Goal: Task Accomplishment & Management: Complete application form

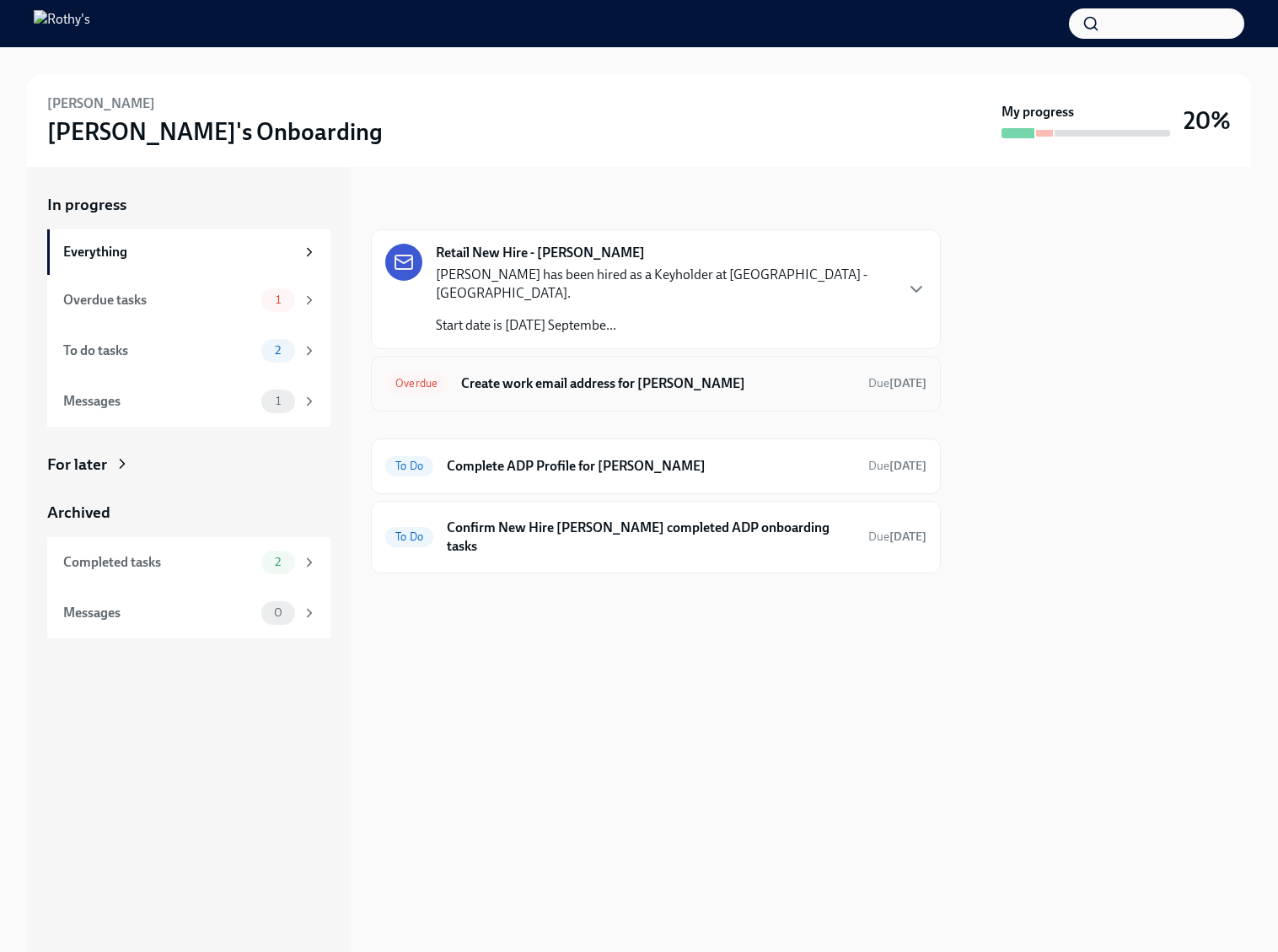
click at [566, 377] on div "Overdue Create work email address for [PERSON_NAME] Due [DATE]" at bounding box center [656, 383] width 541 height 27
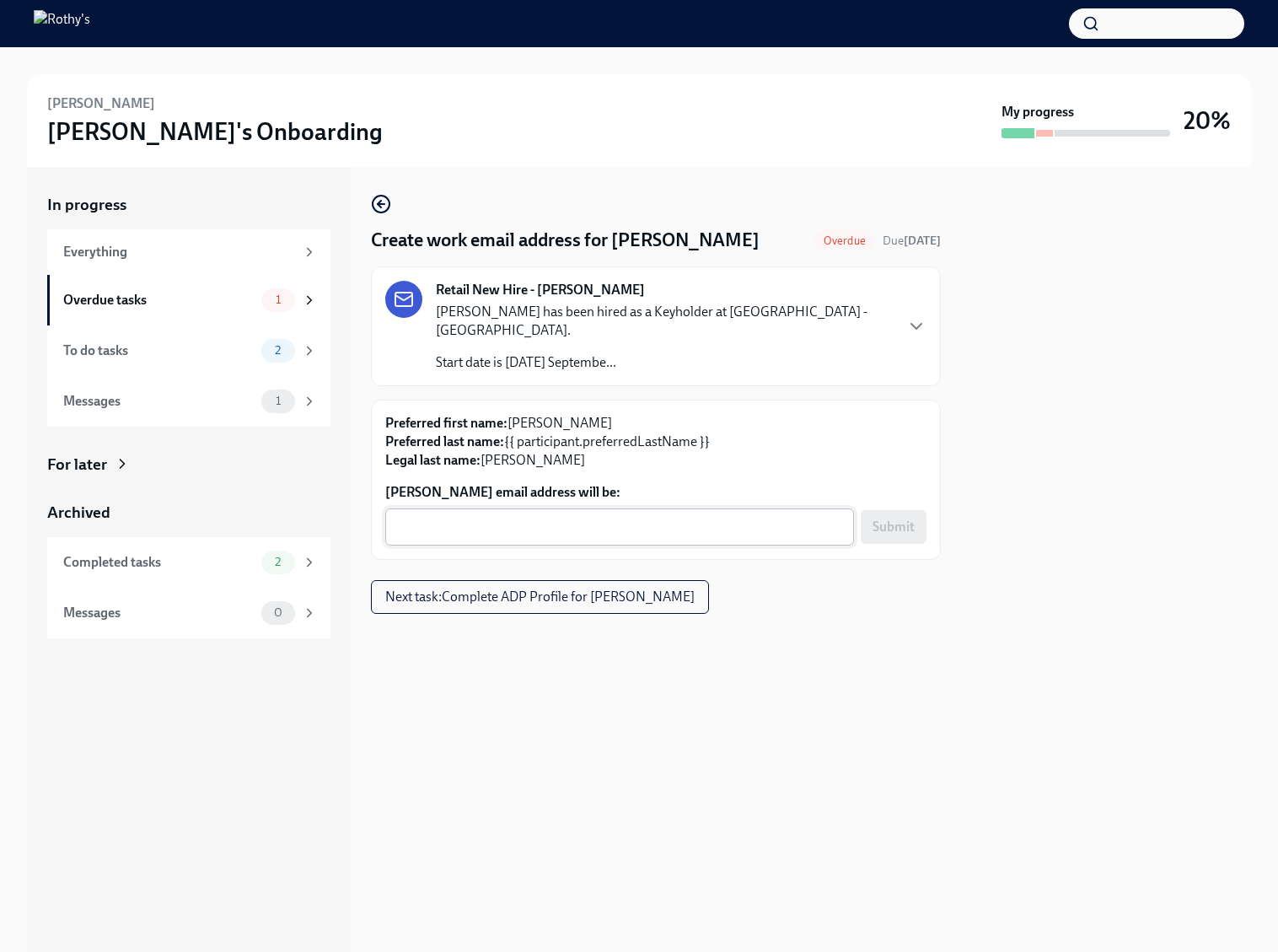
click at [553, 516] on textarea "Bianca Perez's email address will be:" at bounding box center [620, 527] width 449 height 21
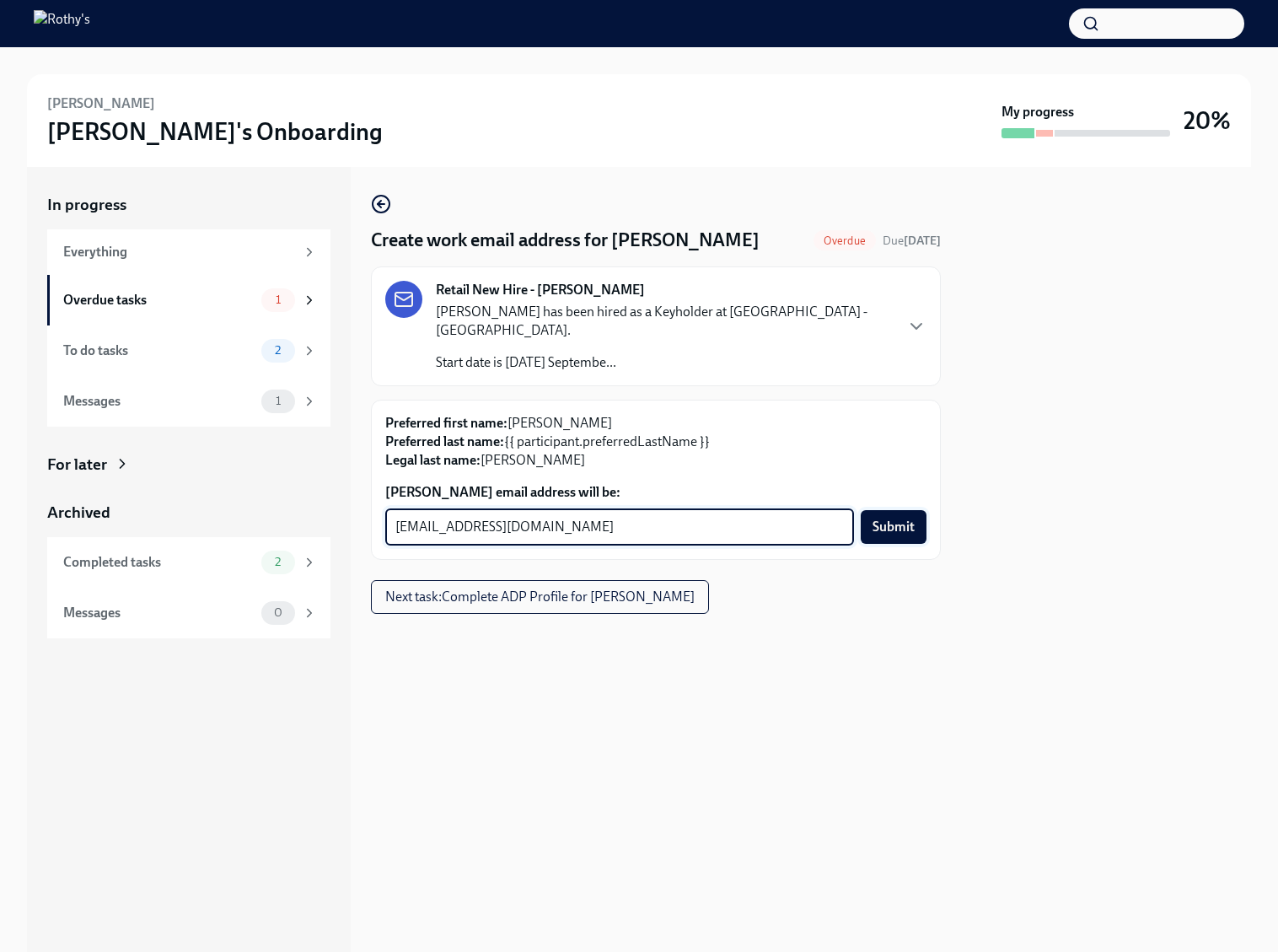
type textarea "bperez@rothys.com"
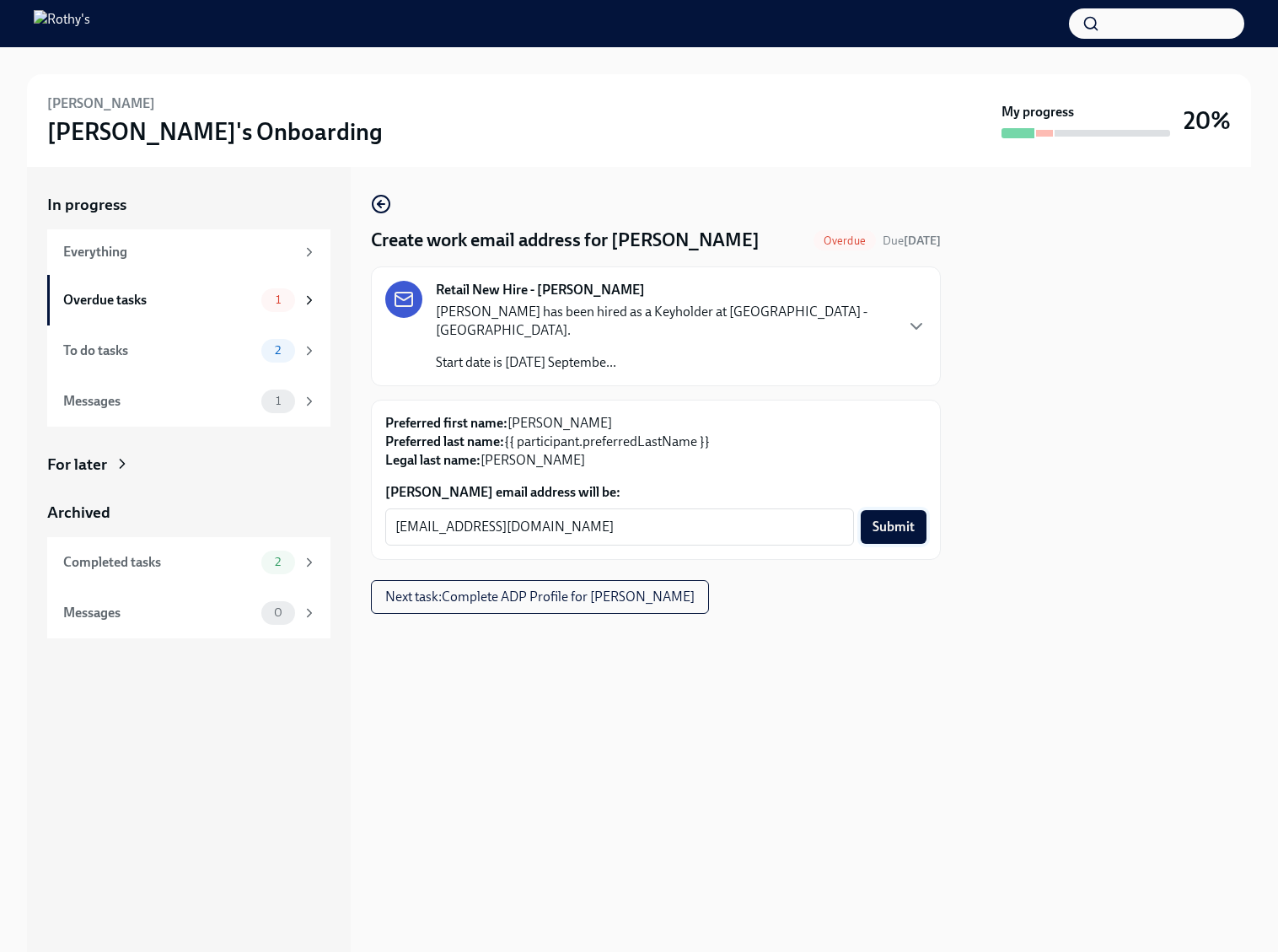
click at [895, 521] on button "Submit" at bounding box center [894, 527] width 66 height 34
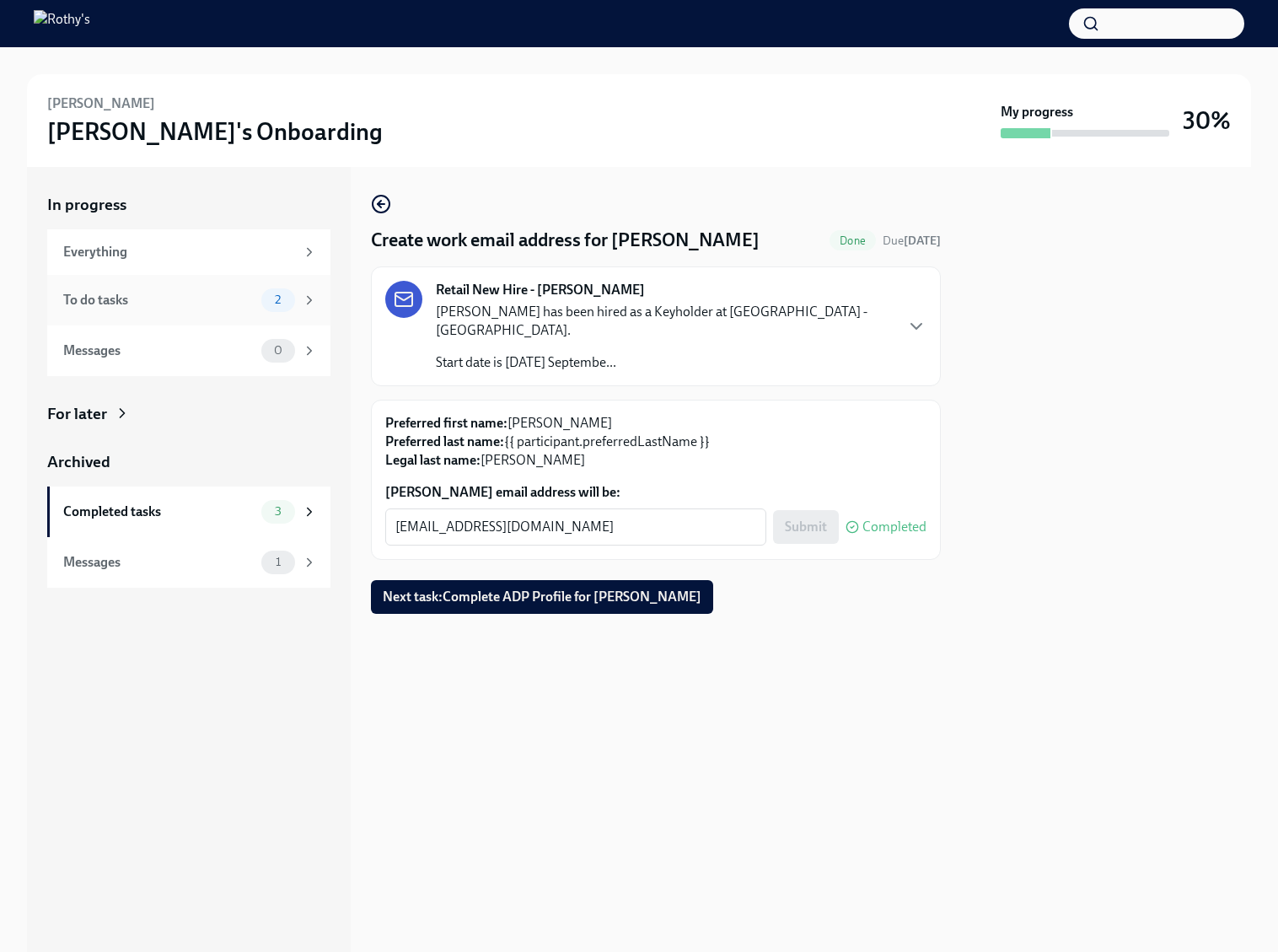
click at [209, 303] on div "To do tasks" at bounding box center [159, 300] width 192 height 19
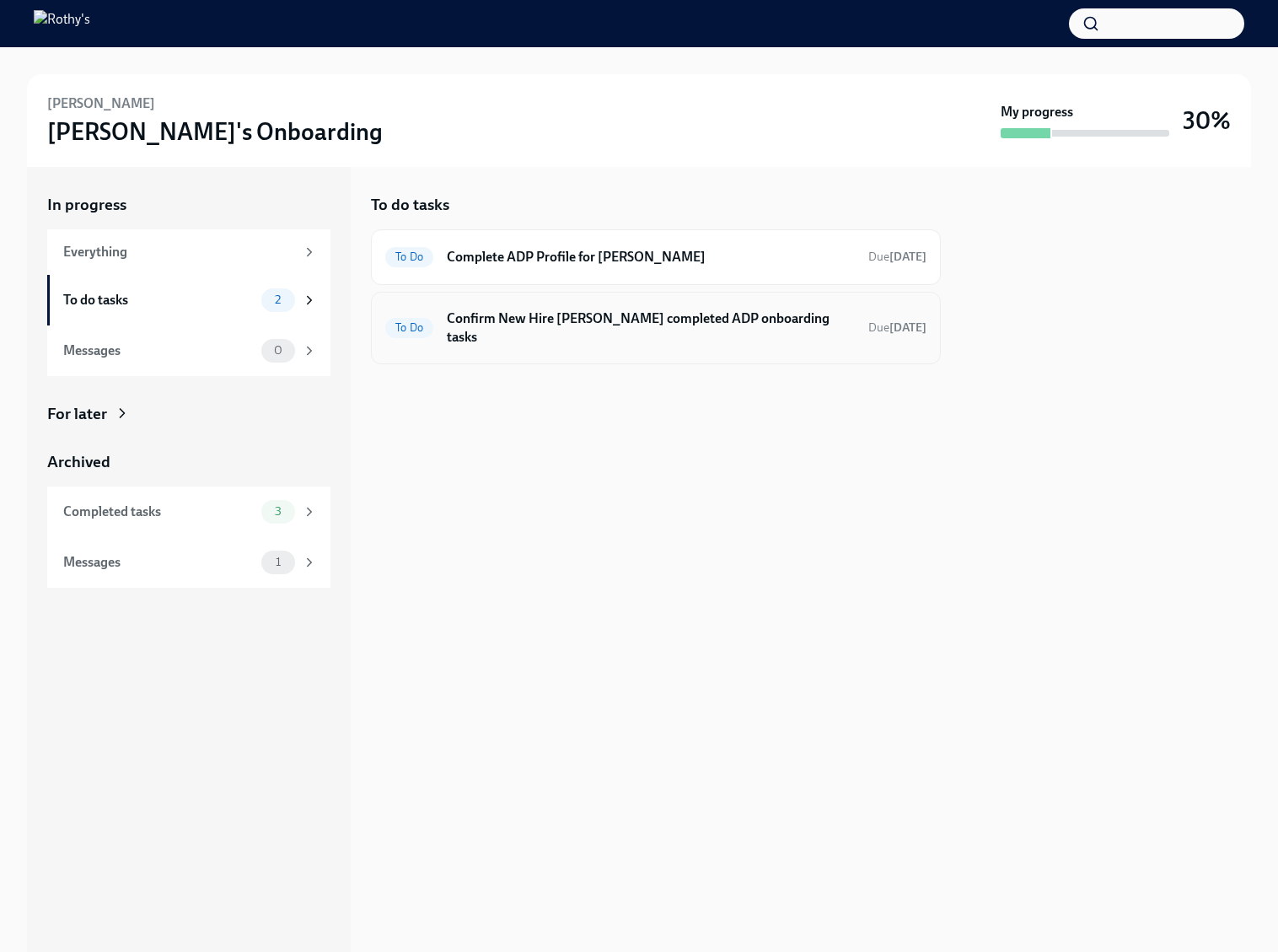
click at [581, 316] on h6 "Confirm New Hire Bianca Perez completed ADP onboarding tasks" at bounding box center [651, 327] width 408 height 37
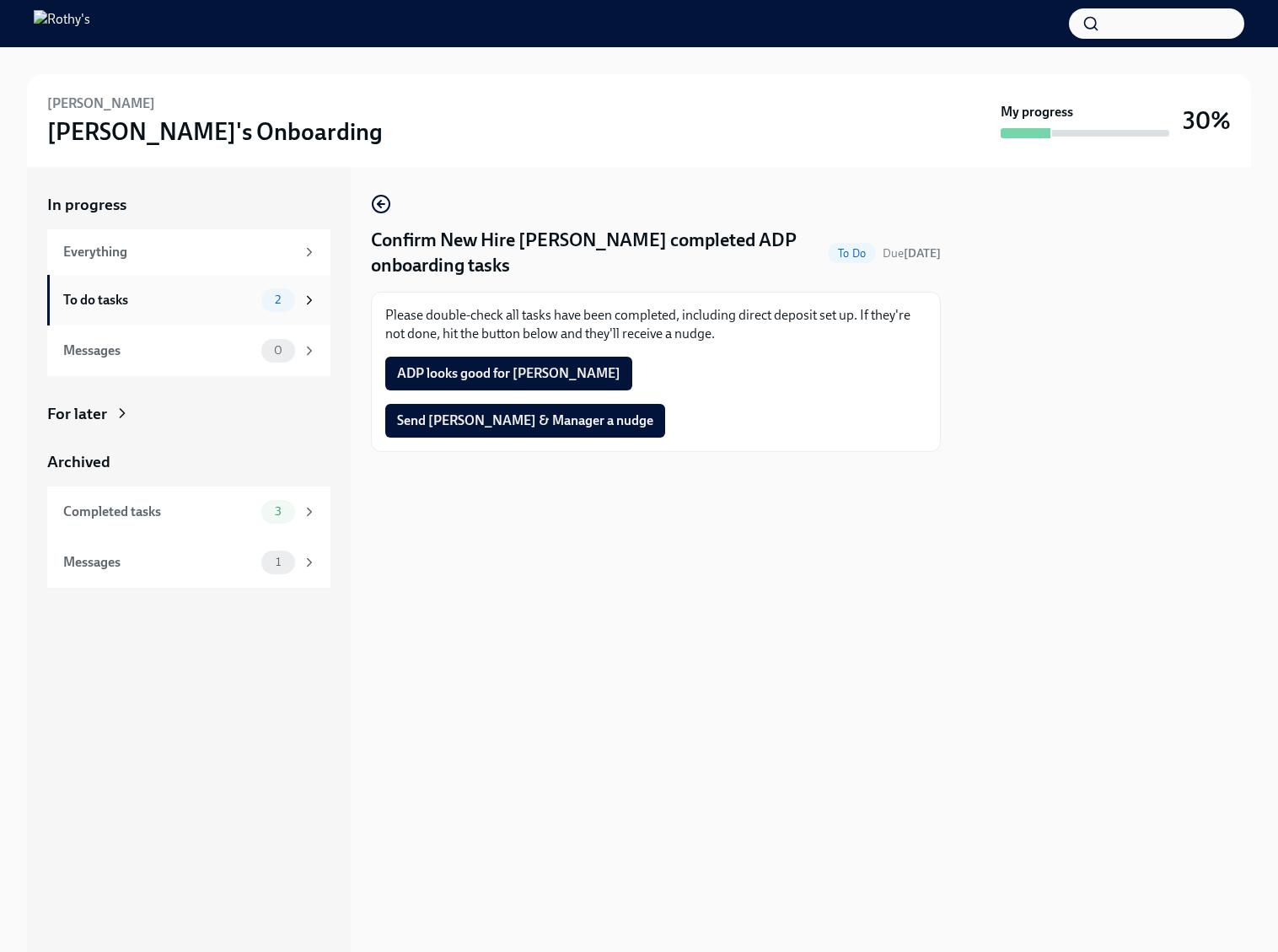
click at [223, 279] on div "To do tasks 2" at bounding box center [189, 300] width 284 height 51
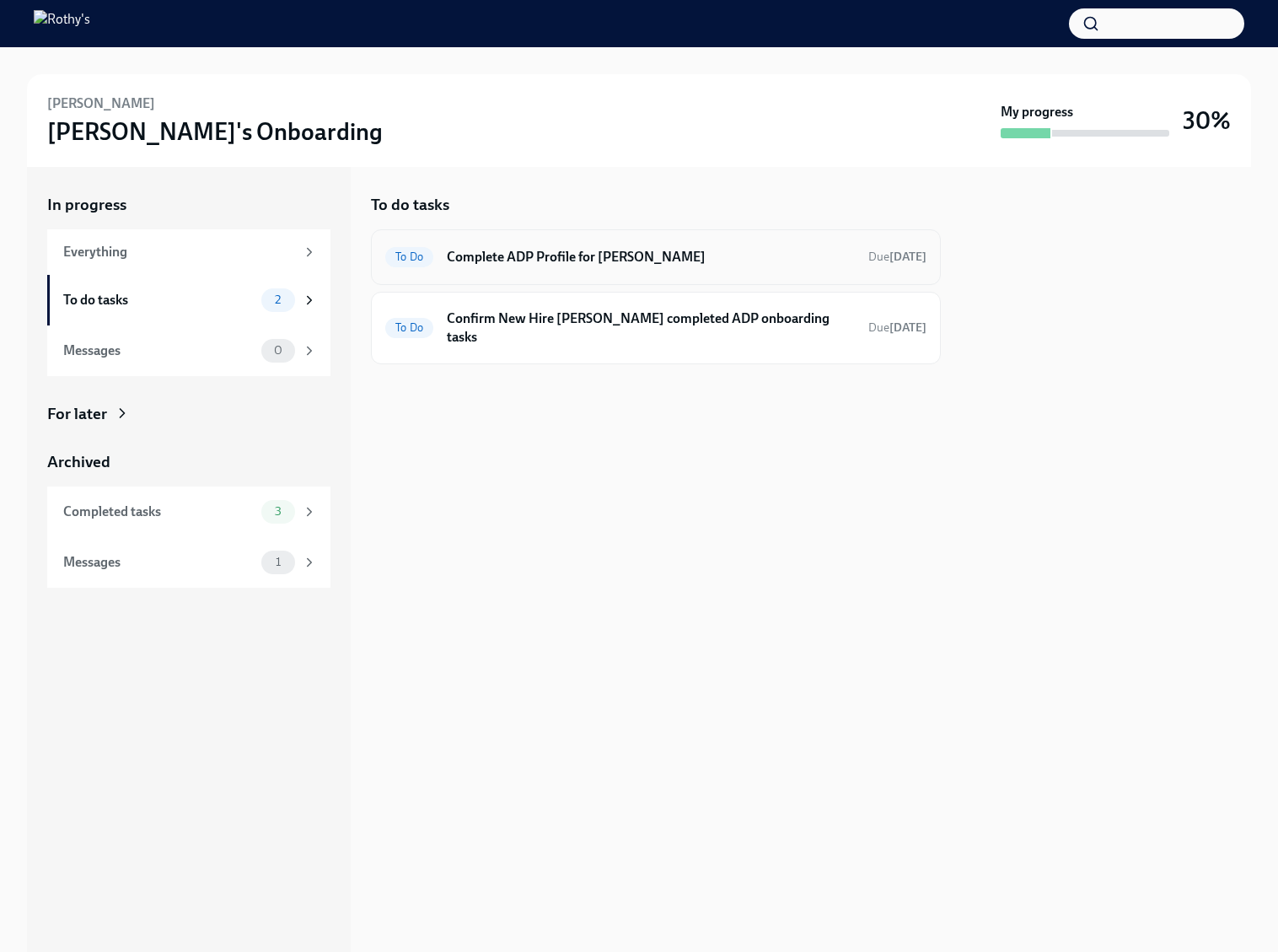
click at [572, 238] on div "To Do Complete ADP Profile for Bianca Perez Due Sep 29th" at bounding box center [656, 257] width 570 height 56
click at [566, 253] on h6 "Complete ADP Profile for Bianca Perez" at bounding box center [651, 257] width 408 height 19
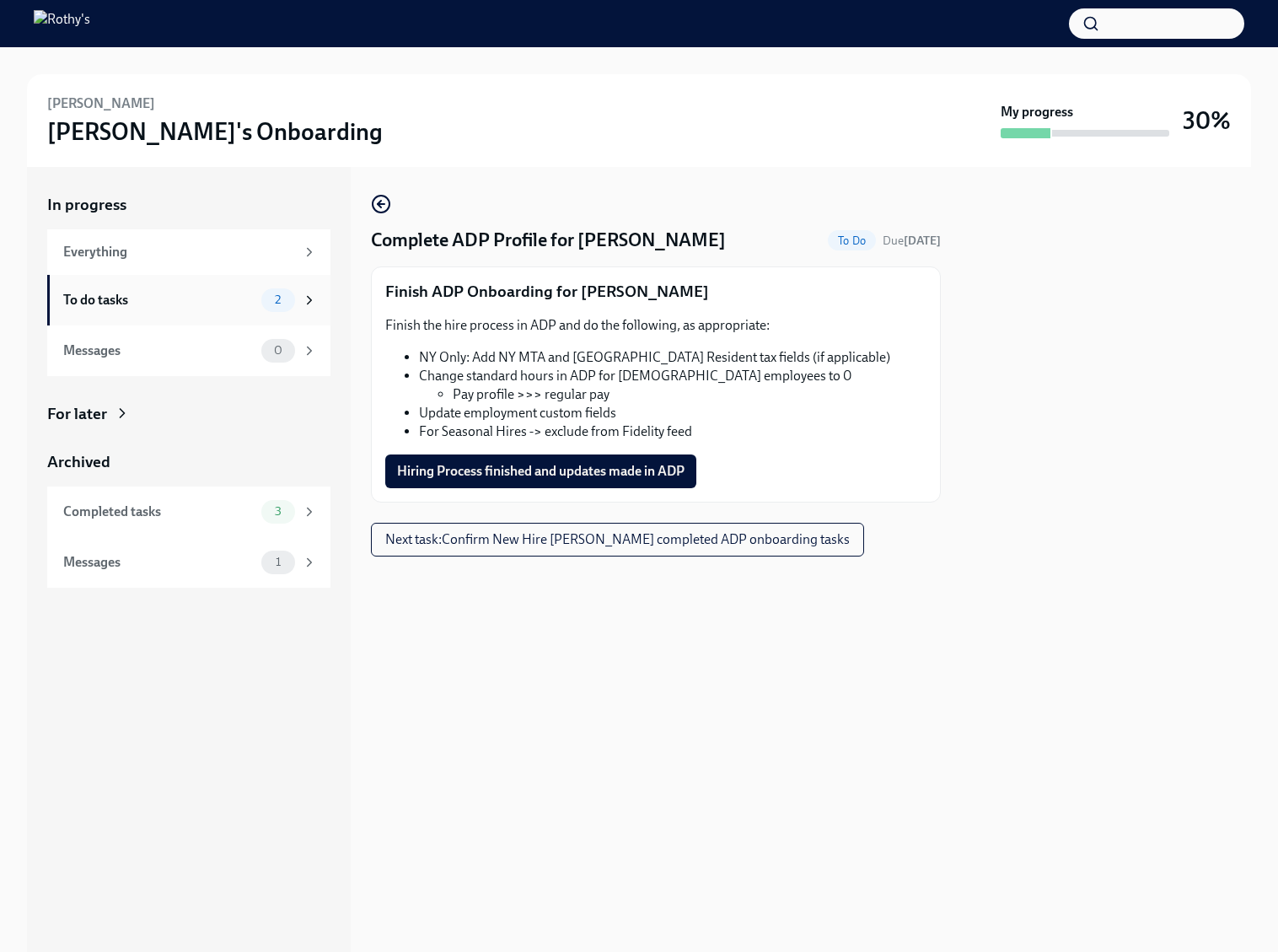
click at [187, 299] on div "To do tasks" at bounding box center [159, 300] width 192 height 19
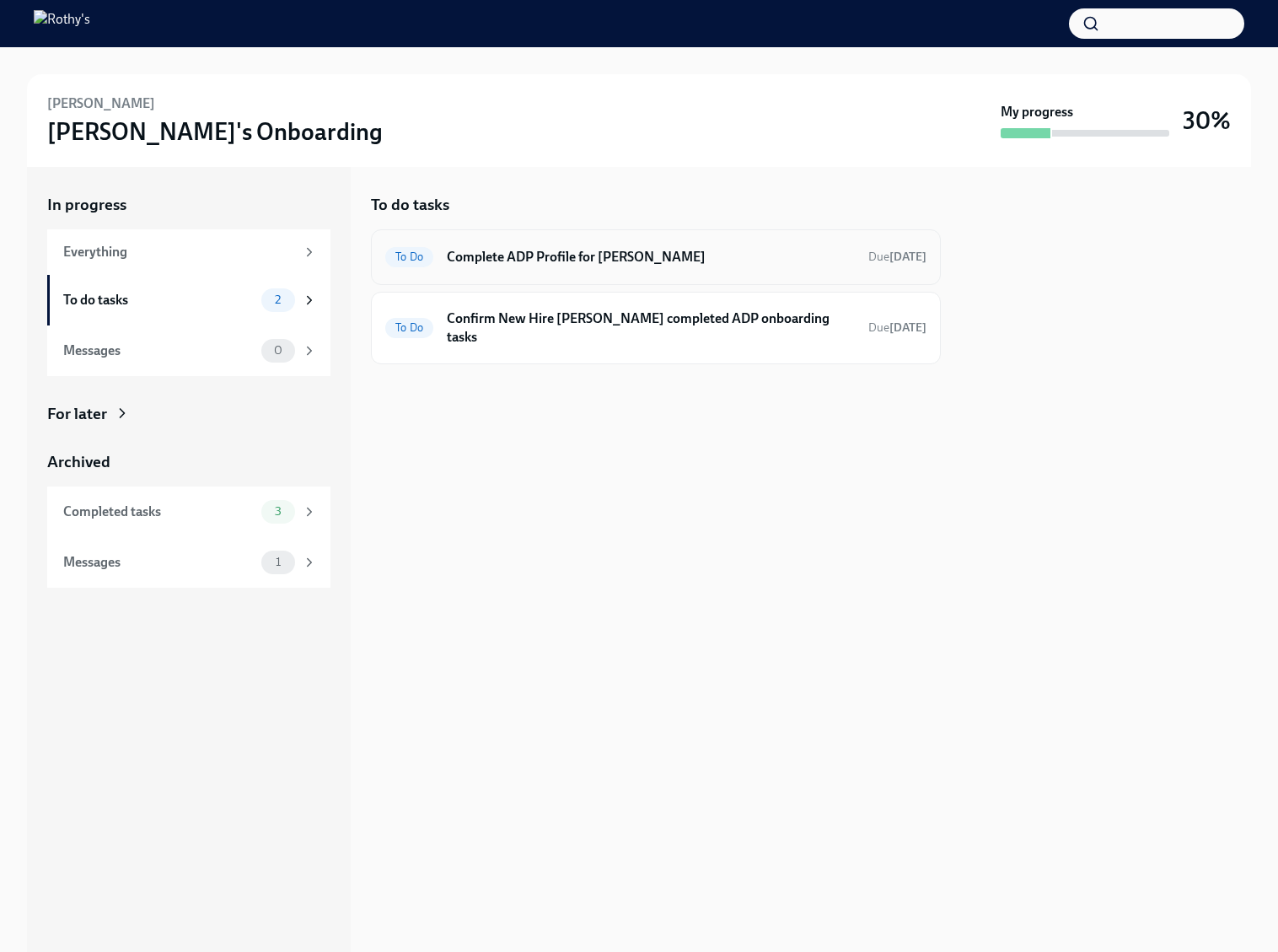
click at [527, 261] on h6 "Complete ADP Profile for Bianca Perez" at bounding box center [651, 257] width 408 height 19
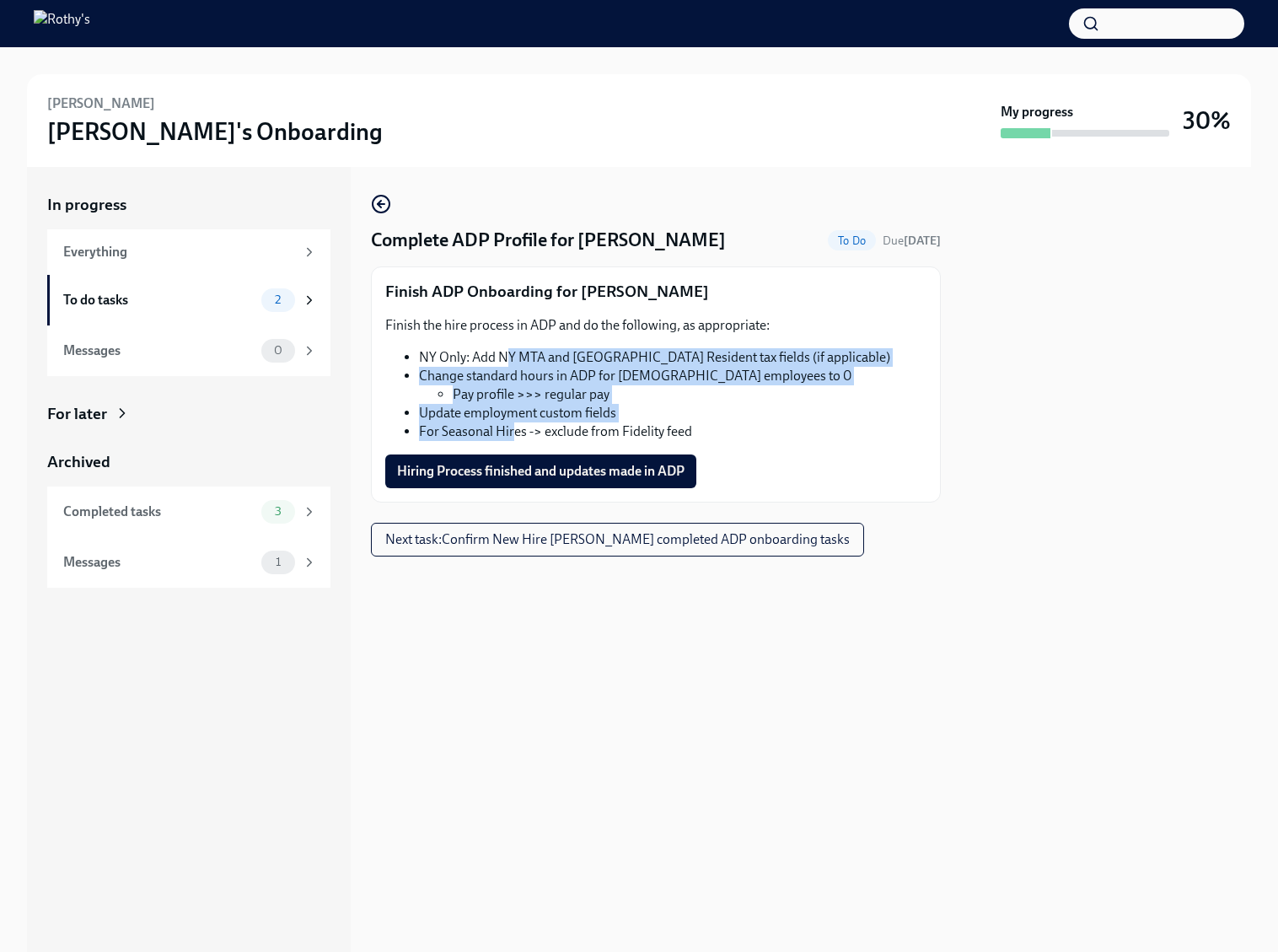
drag, startPoint x: 504, startPoint y: 350, endPoint x: 511, endPoint y: 424, distance: 74.3
click at [511, 424] on ul "NY Only: Add NY MTA and NY Resident tax fields (if applicable) Change standard …" at bounding box center [656, 394] width 541 height 93
click at [511, 473] on span "Hiring Process finished and updates made in ADP" at bounding box center [541, 472] width 288 height 17
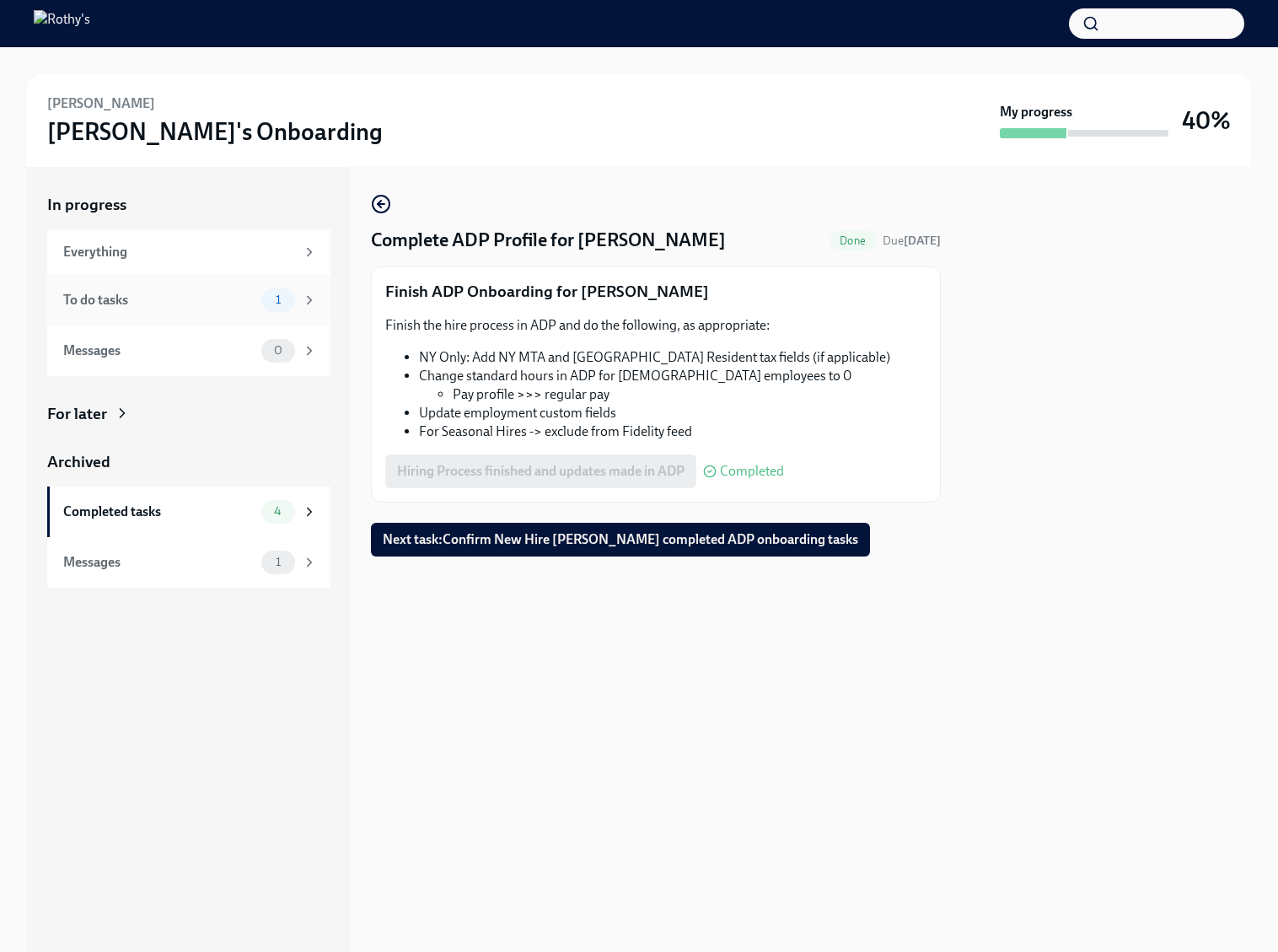
click at [174, 302] on div "To do tasks" at bounding box center [159, 300] width 192 height 19
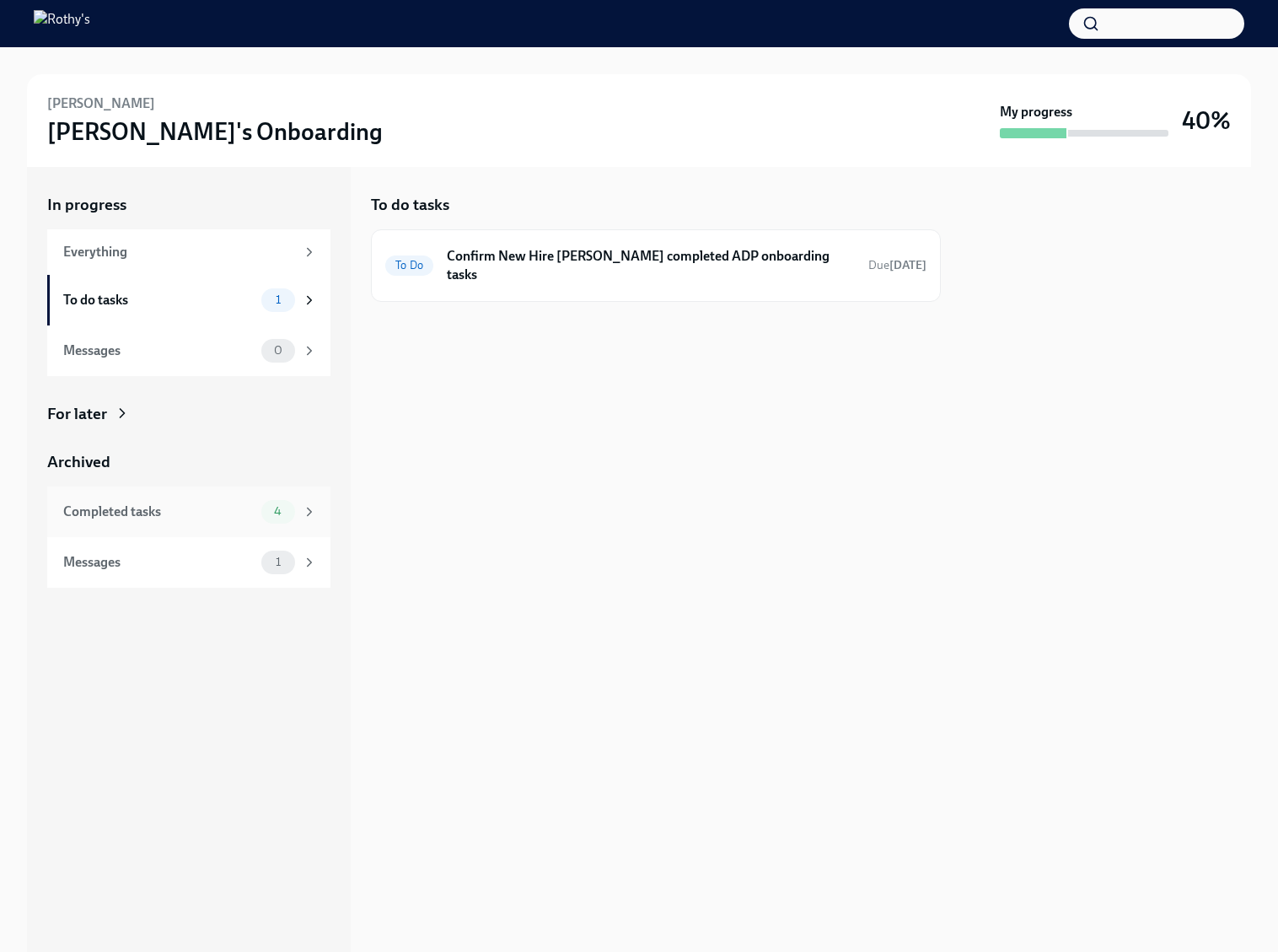
click at [193, 532] on div "Completed tasks 4" at bounding box center [189, 511] width 284 height 51
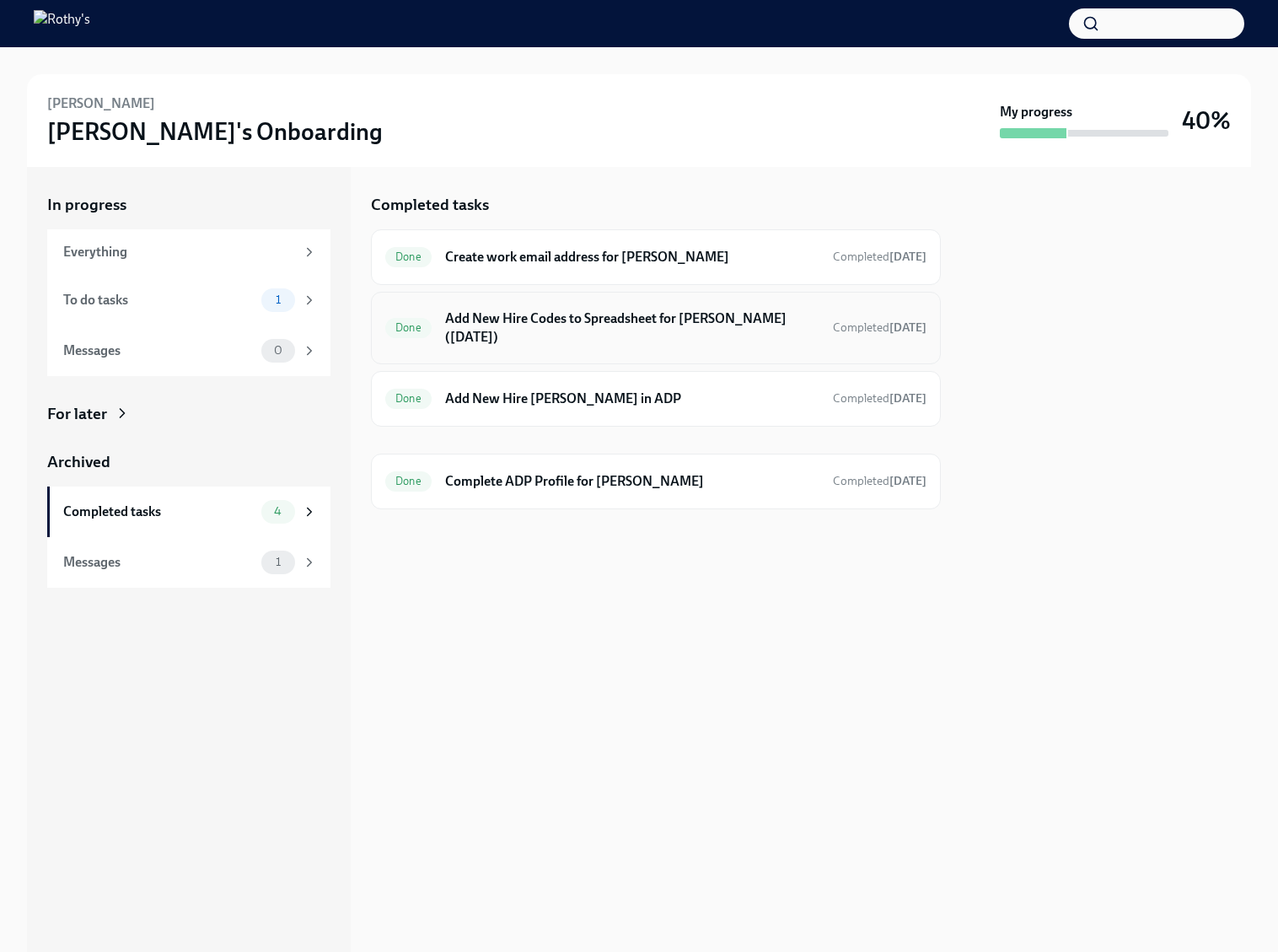
click at [569, 341] on h6 "Add New Hire Codes to Spreadsheet for Bianca Perez (09/29/2025)" at bounding box center [633, 327] width 375 height 37
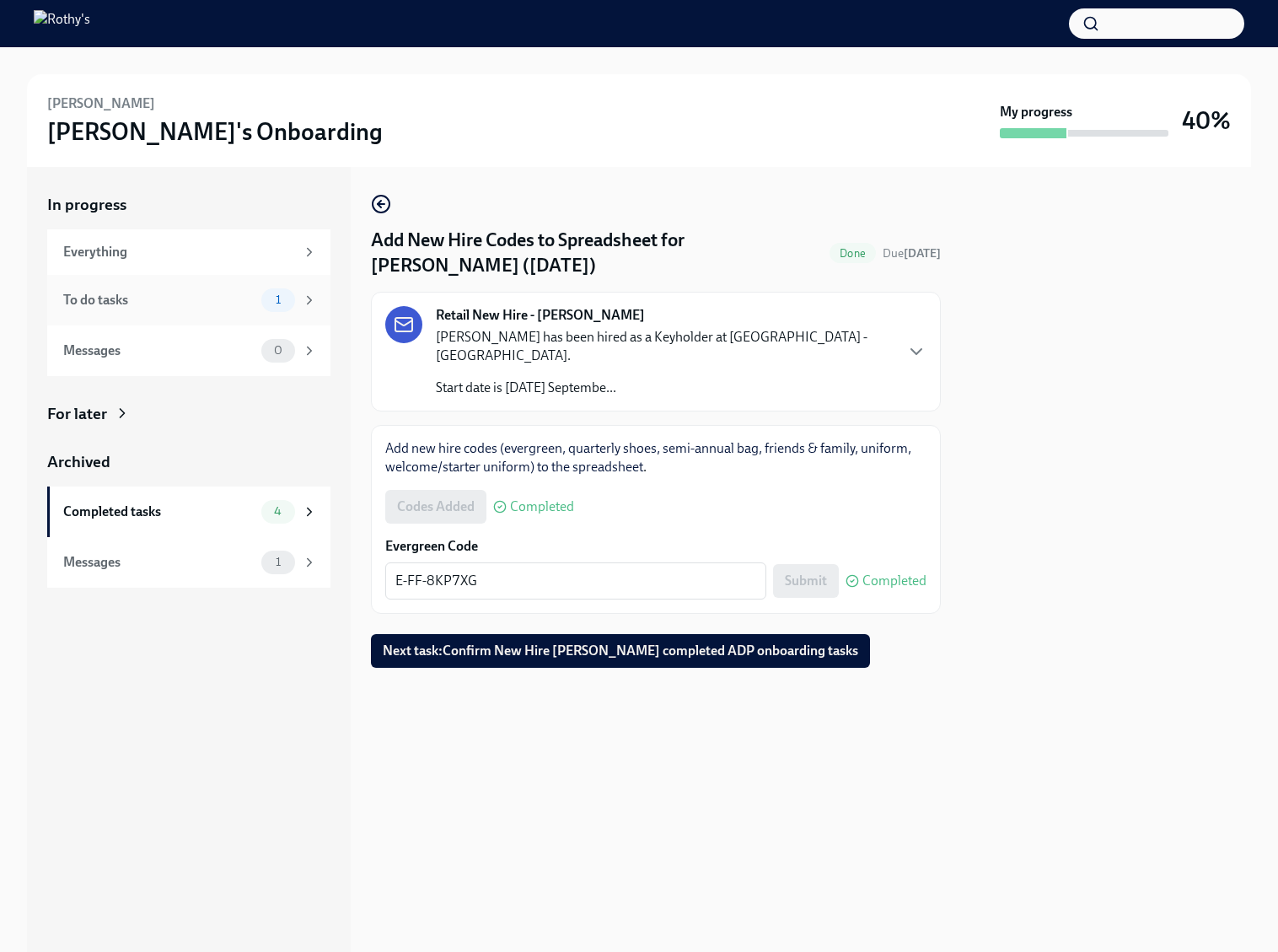
click at [184, 309] on div "To do tasks 1" at bounding box center [190, 300] width 254 height 23
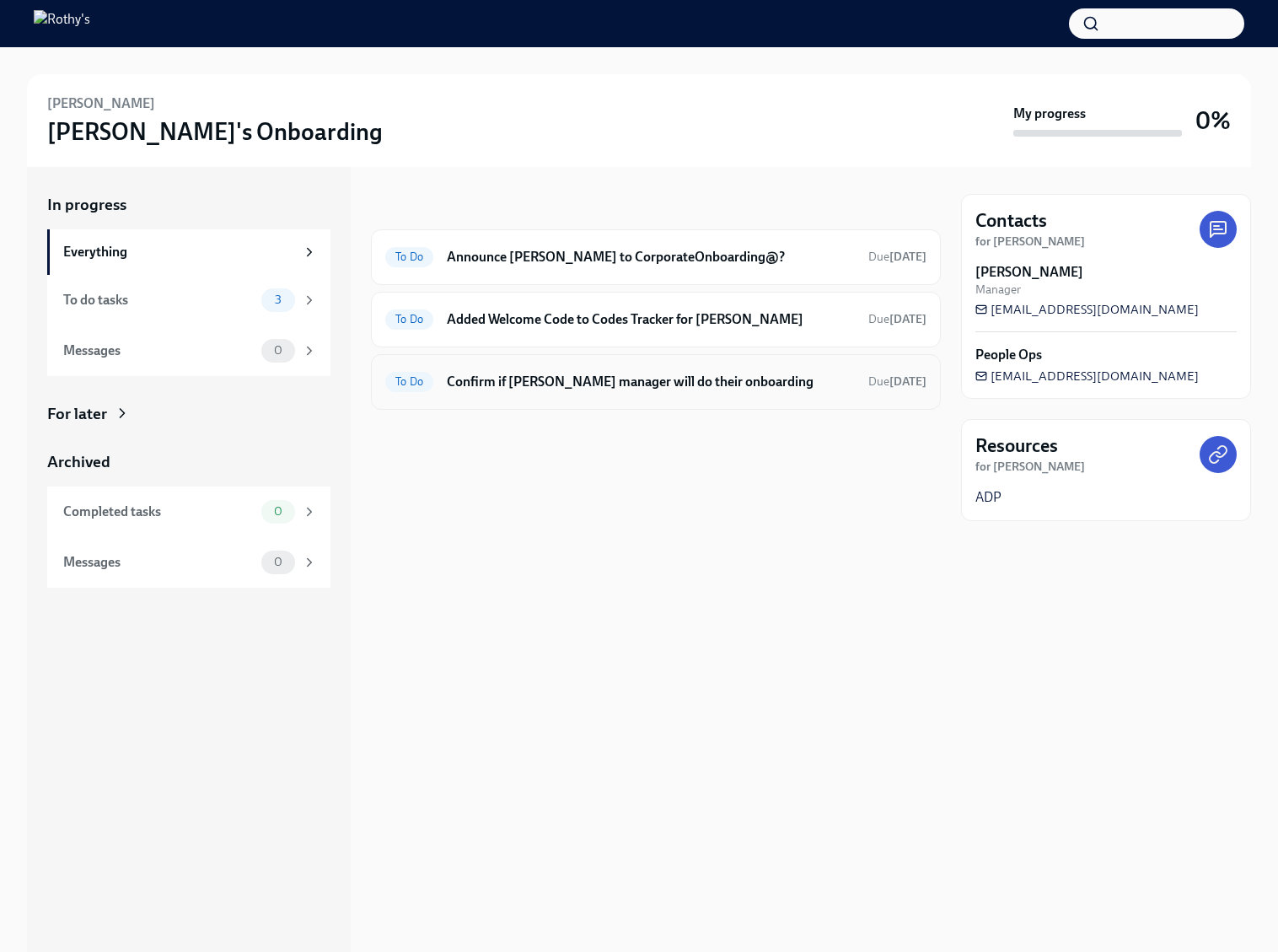
click at [574, 400] on div "To Do Confirm if Rissa Wonnell's manager will do their onboarding Due tomorrow" at bounding box center [656, 381] width 570 height 56
click at [562, 380] on h6 "Confirm if Rissa Wonnell's manager will do their onboarding" at bounding box center [651, 382] width 408 height 19
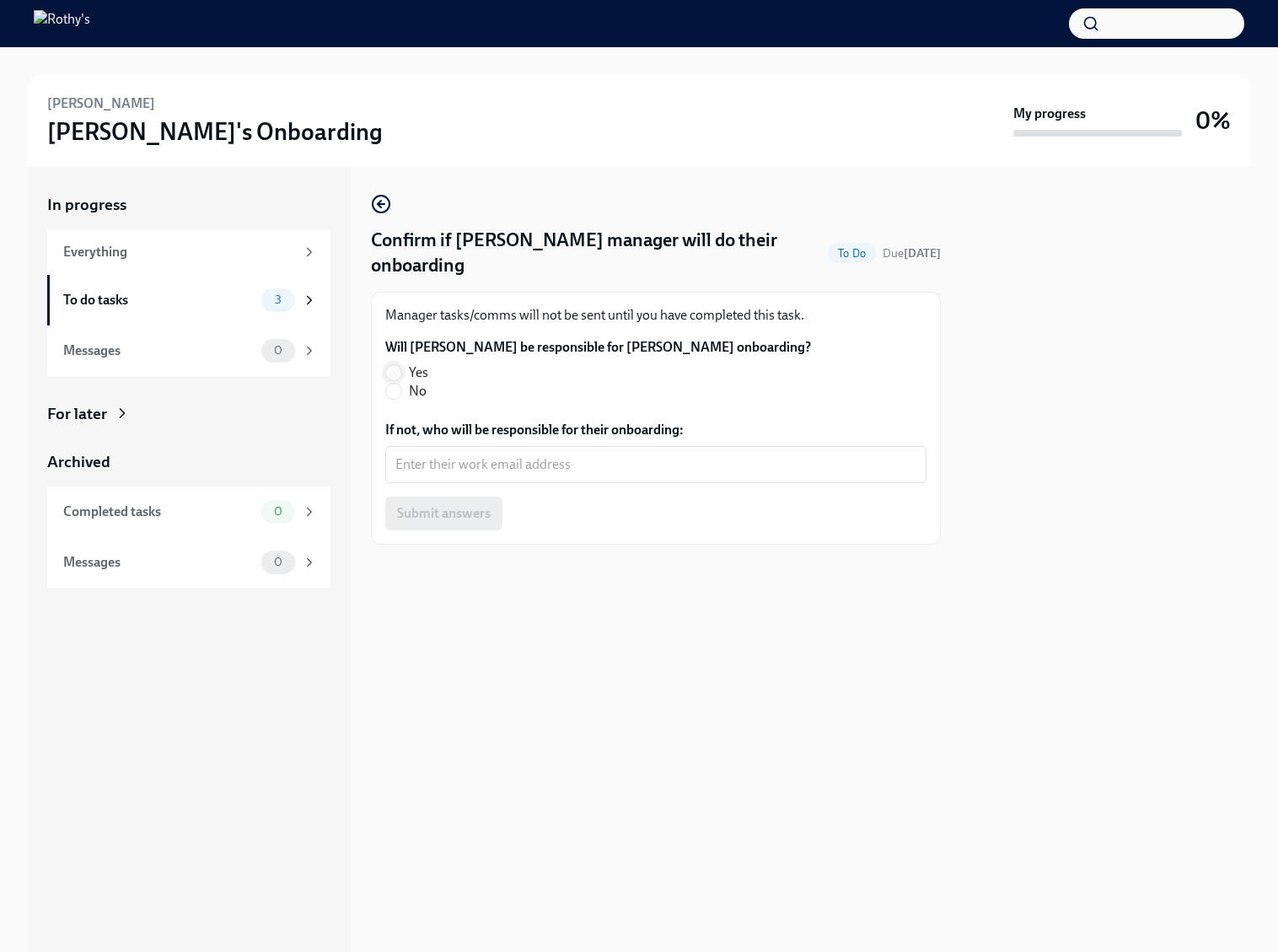
click at [394, 371] on input "Yes" at bounding box center [394, 373] width 15 height 15
radio input "true"
click at [481, 519] on span "Submit answers" at bounding box center [443, 514] width 94 height 17
click at [229, 303] on div "To do tasks" at bounding box center [159, 300] width 192 height 19
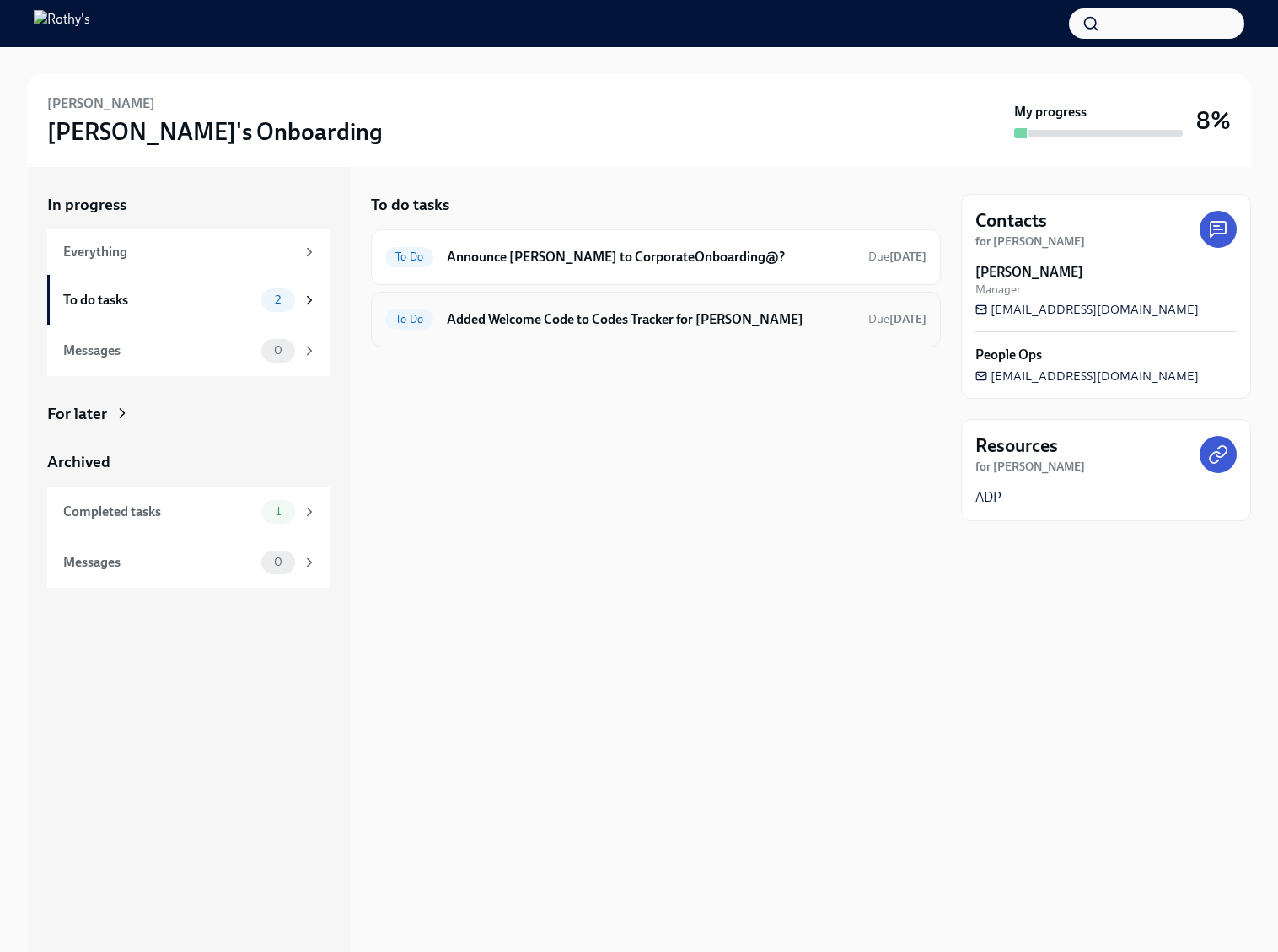
click at [529, 322] on h6 "Added Welcome Code to Codes Tracker for Rissa Wonnell" at bounding box center [651, 320] width 408 height 19
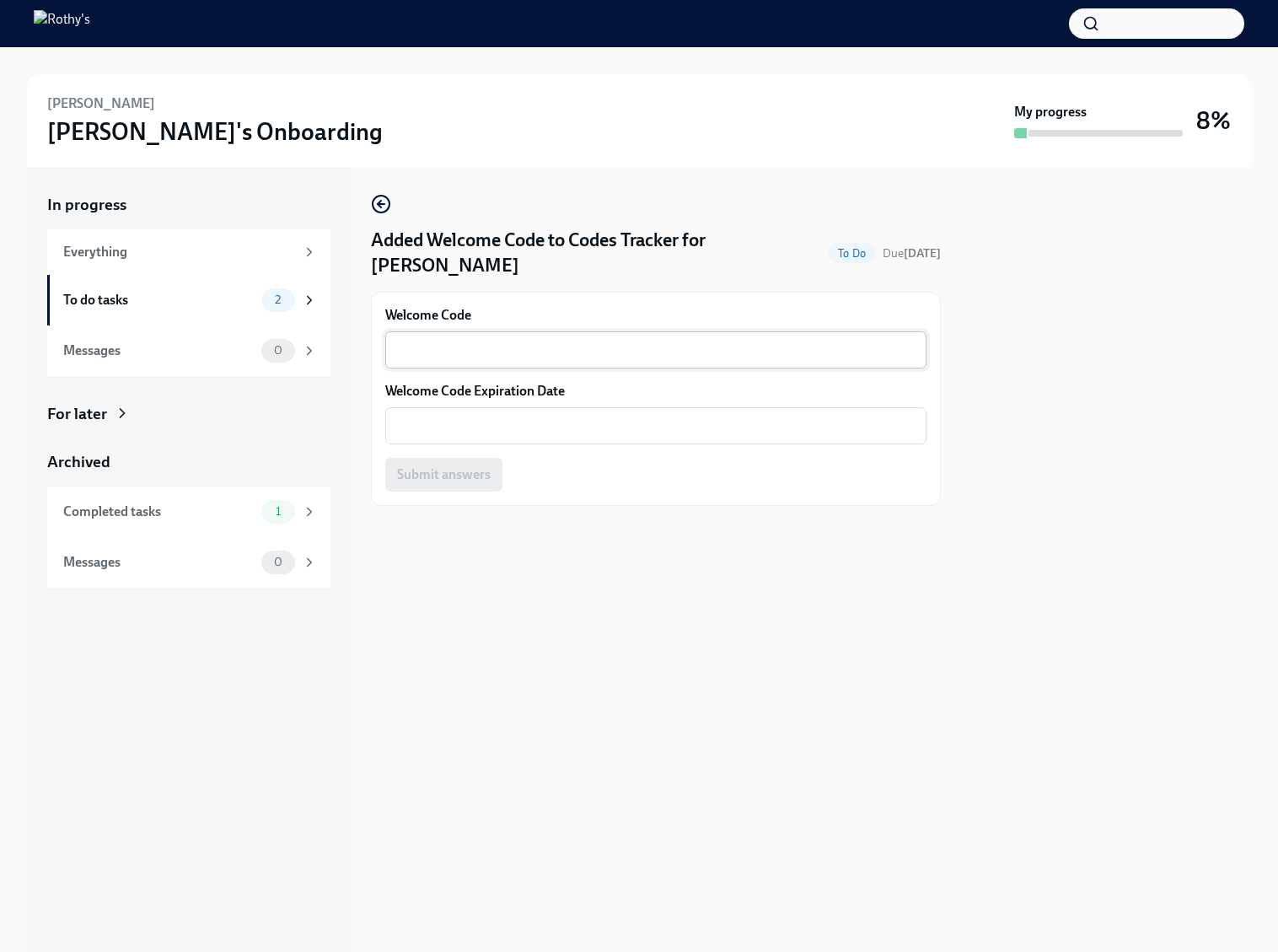
click at [492, 335] on div "x ​" at bounding box center [656, 350] width 541 height 37
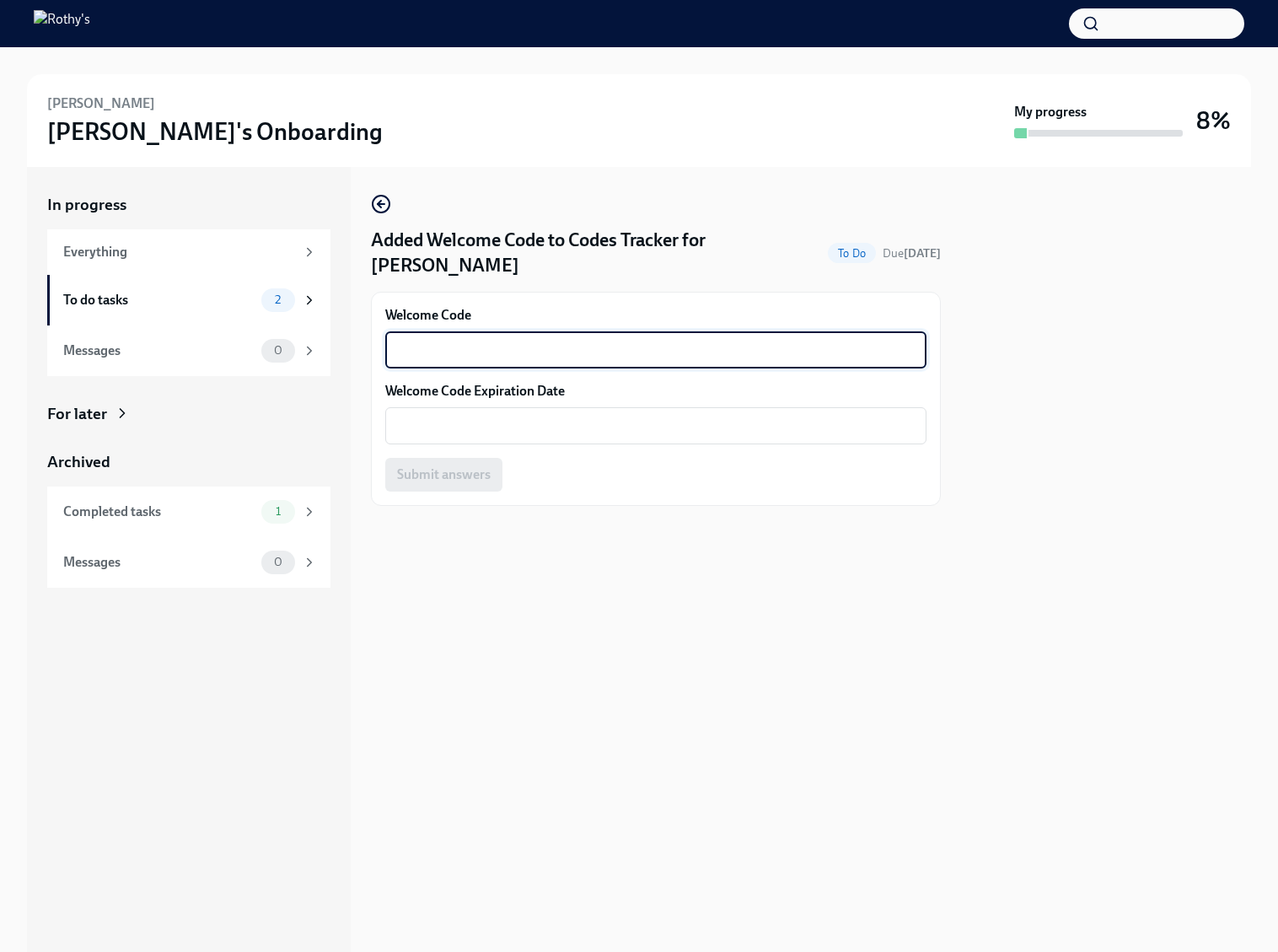
paste textarea "E-FFW-MR3L2UULX26"
type textarea "E-FFW-MR3L2UULX26"
click at [597, 426] on textarea "Welcome Code Expiration Date" at bounding box center [656, 426] width 521 height 21
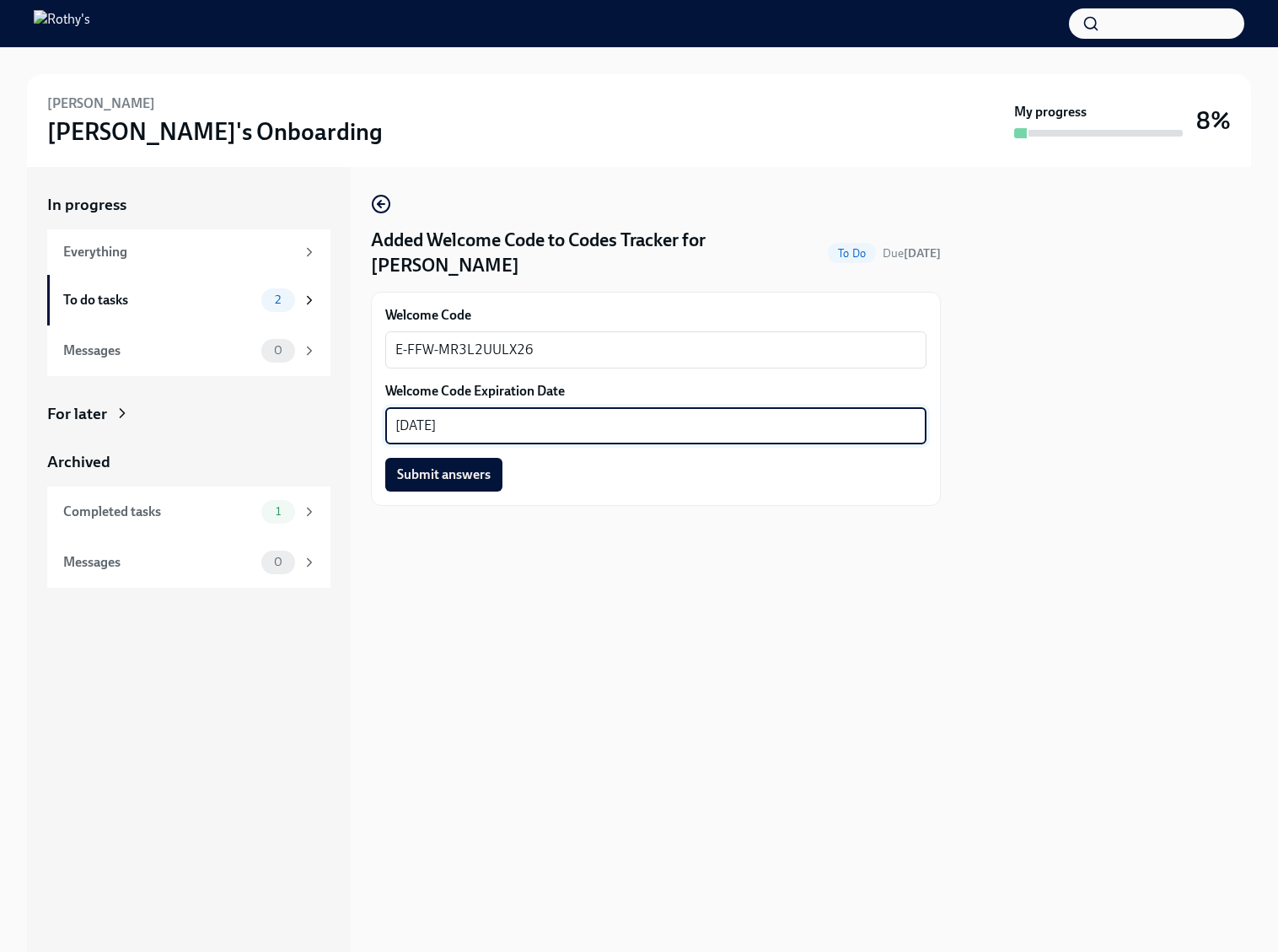
type textarea "December 31, 2025"
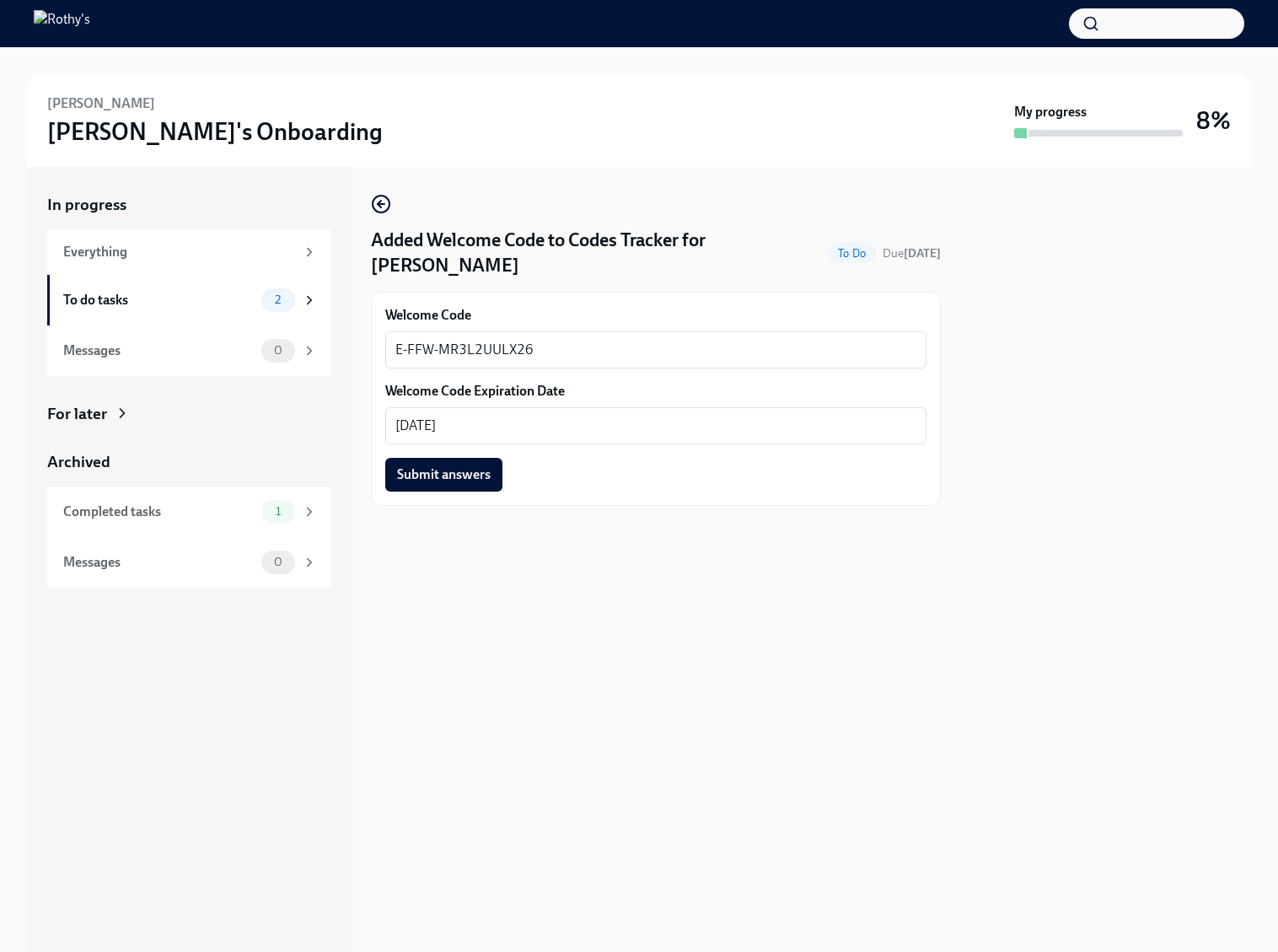
click at [824, 541] on div at bounding box center [656, 533] width 570 height 54
click at [457, 472] on span "Submit answers" at bounding box center [443, 475] width 94 height 17
click at [195, 312] on div "To do tasks 1" at bounding box center [189, 300] width 284 height 51
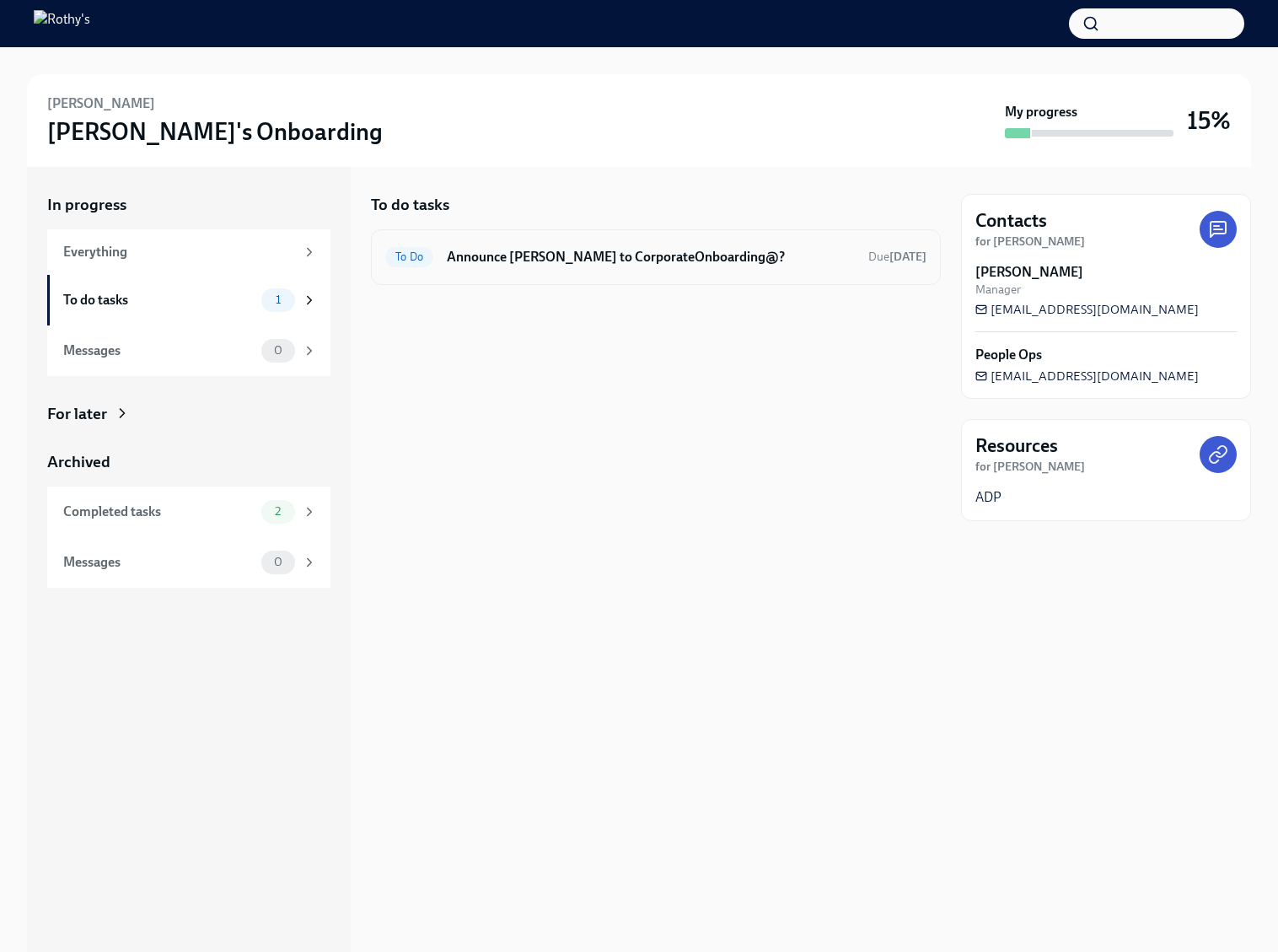
click at [521, 272] on div "To Do Announce Rissa Wonnell to CorporateOnboarding@? Due in 7 days" at bounding box center [656, 257] width 570 height 56
click at [510, 255] on h6 "Announce Rissa Wonnell to CorporateOnboarding@?" at bounding box center [651, 257] width 408 height 19
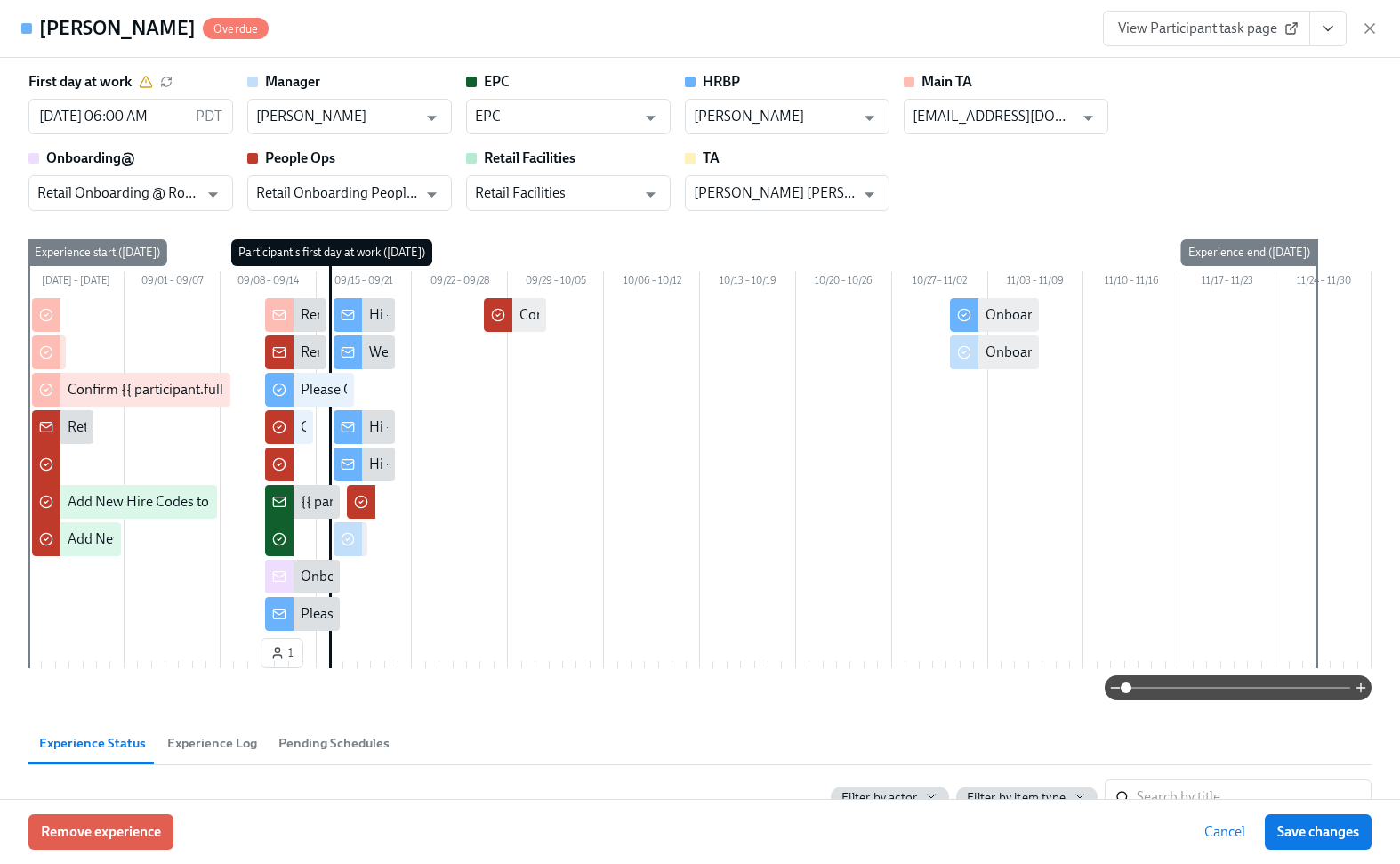
scroll to position [29, 0]
click at [1381, 29] on div "[PERSON_NAME] Overdue View Participant task page" at bounding box center [700, 29] width 1400 height 58
click at [1377, 29] on icon "button" at bounding box center [1370, 29] width 18 height 18
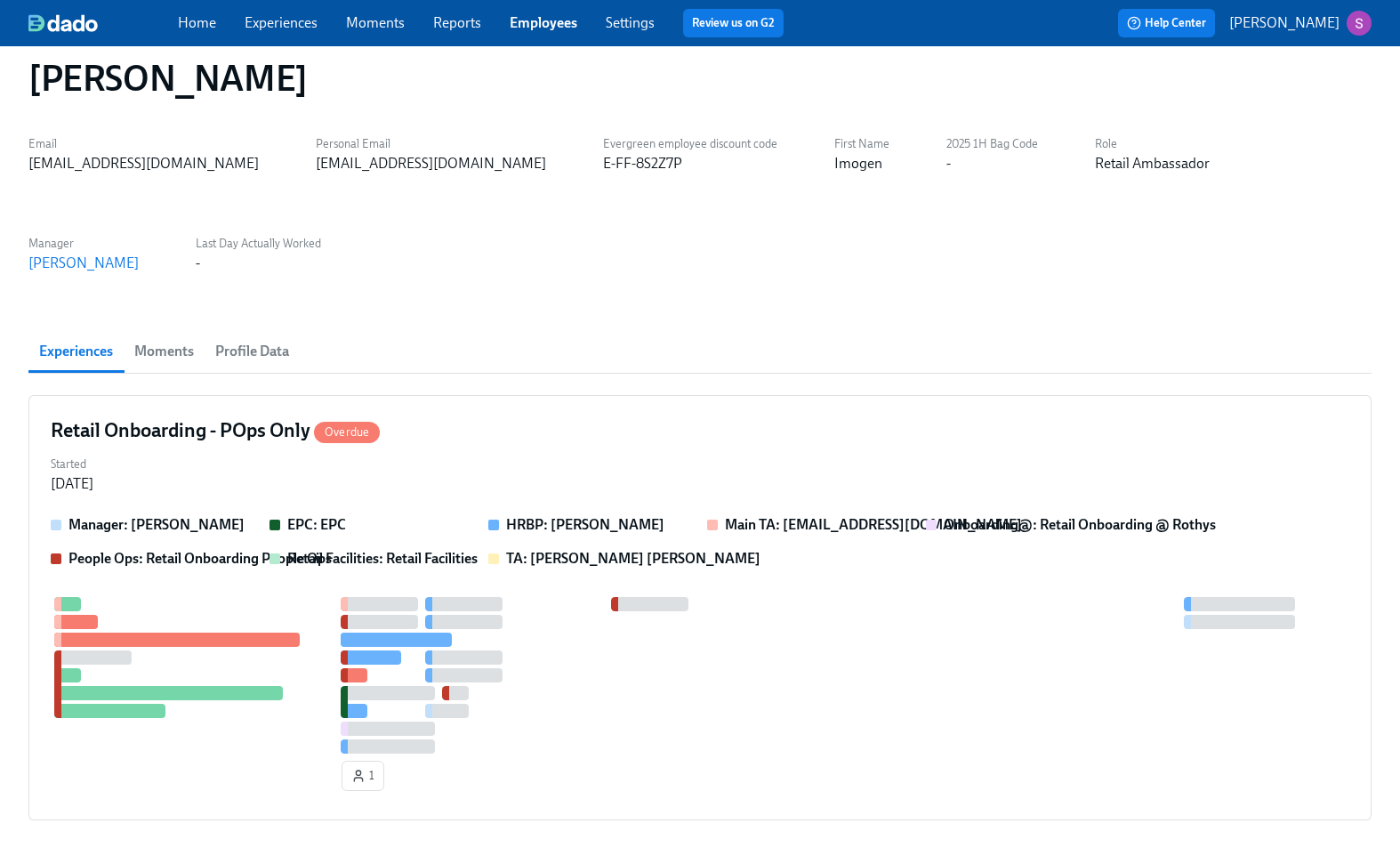
click at [539, 25] on link "Employees" at bounding box center [543, 23] width 68 height 17
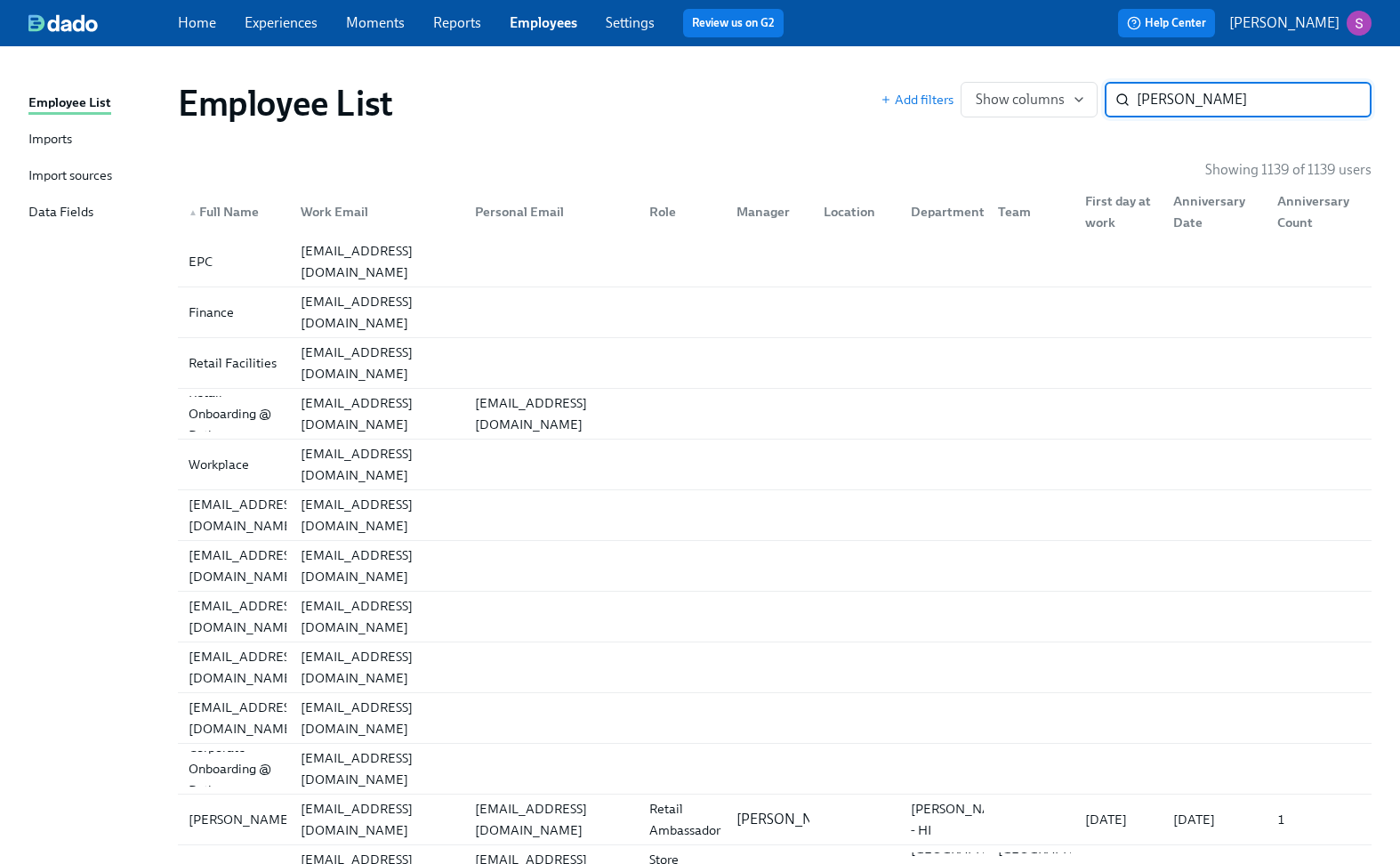
type input "omkar"
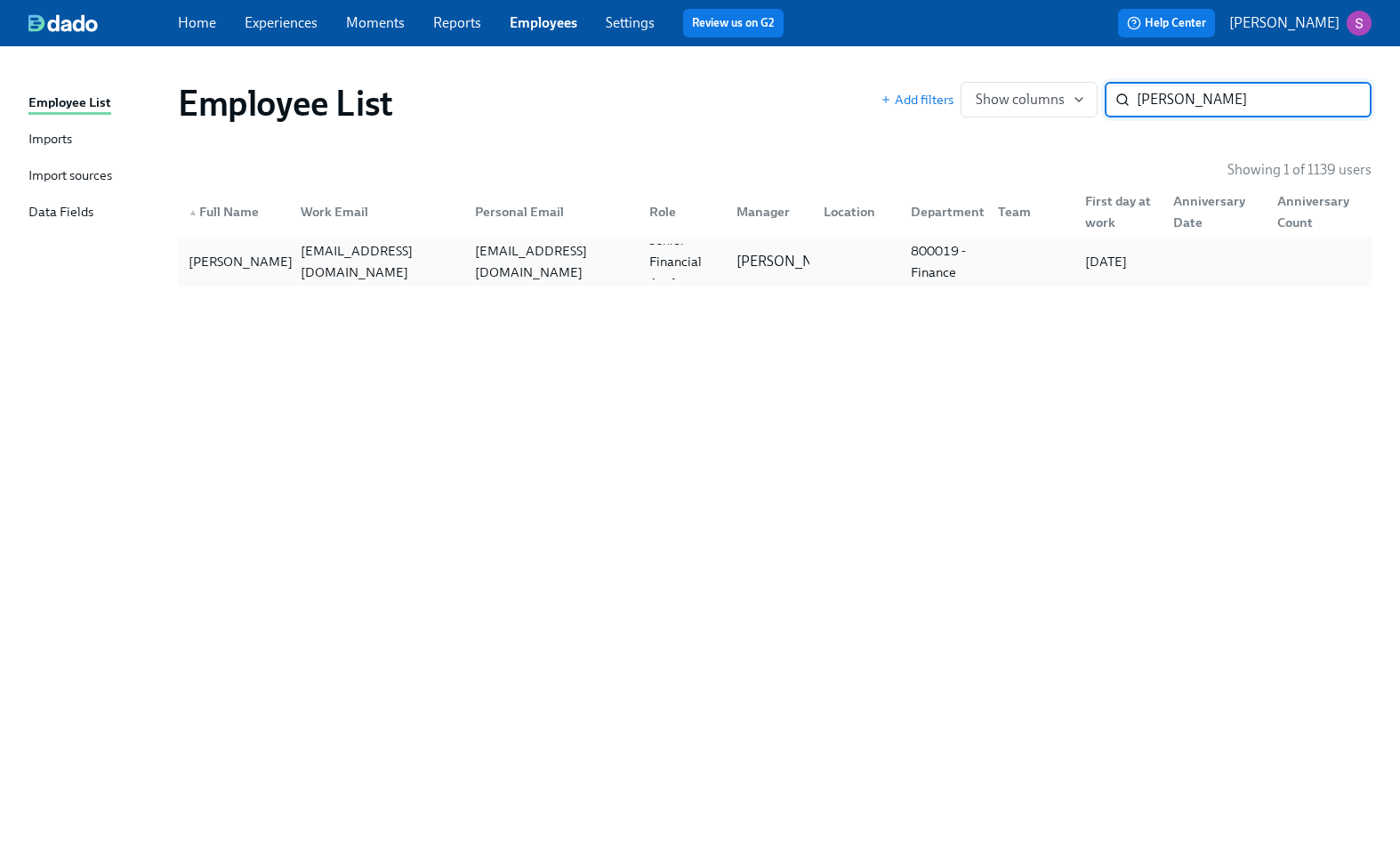
click at [260, 265] on div "Prajwal Omkar" at bounding box center [240, 262] width 118 height 22
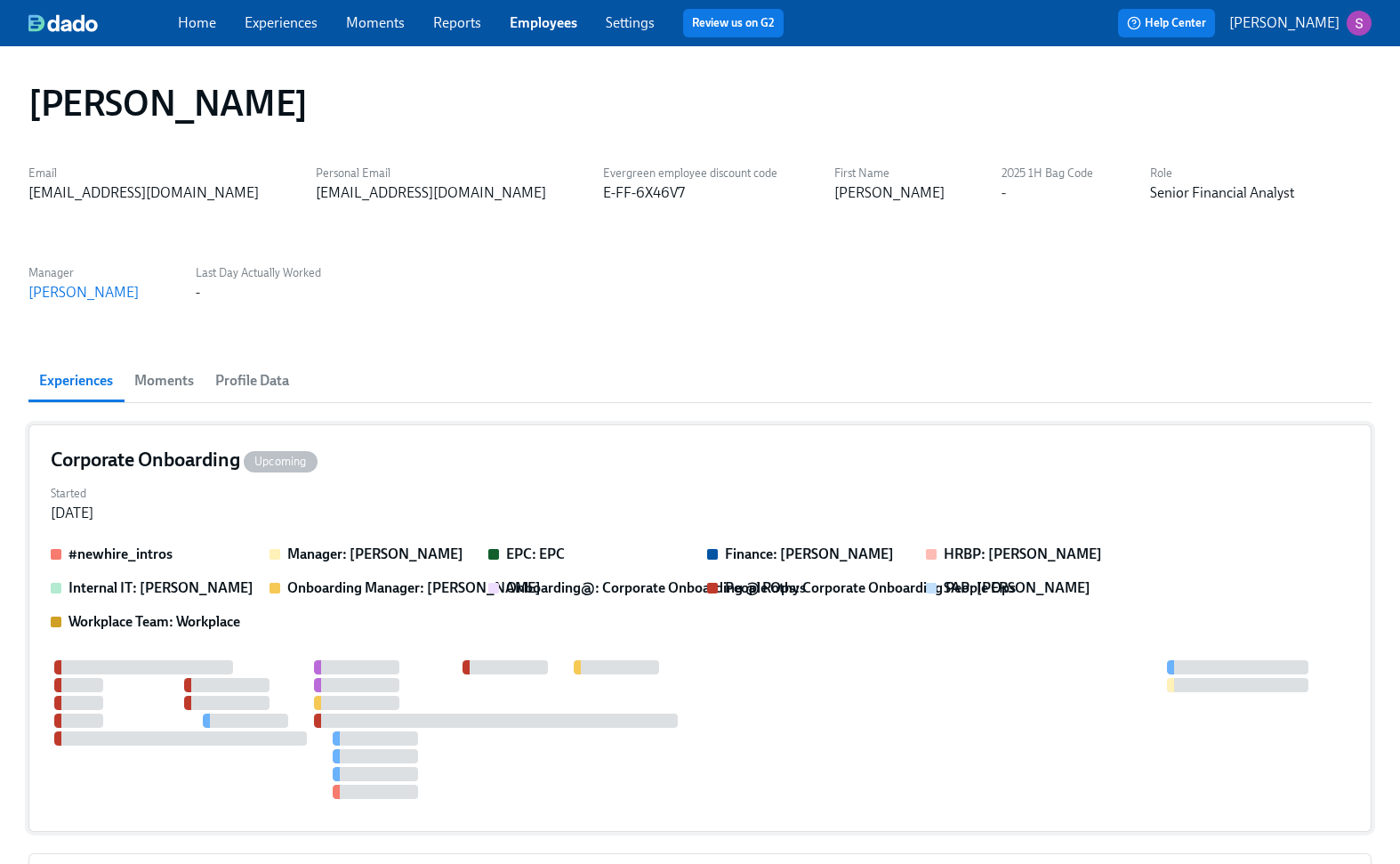
click at [216, 487] on div "Started Sep 15, 2025" at bounding box center [700, 501] width 1298 height 43
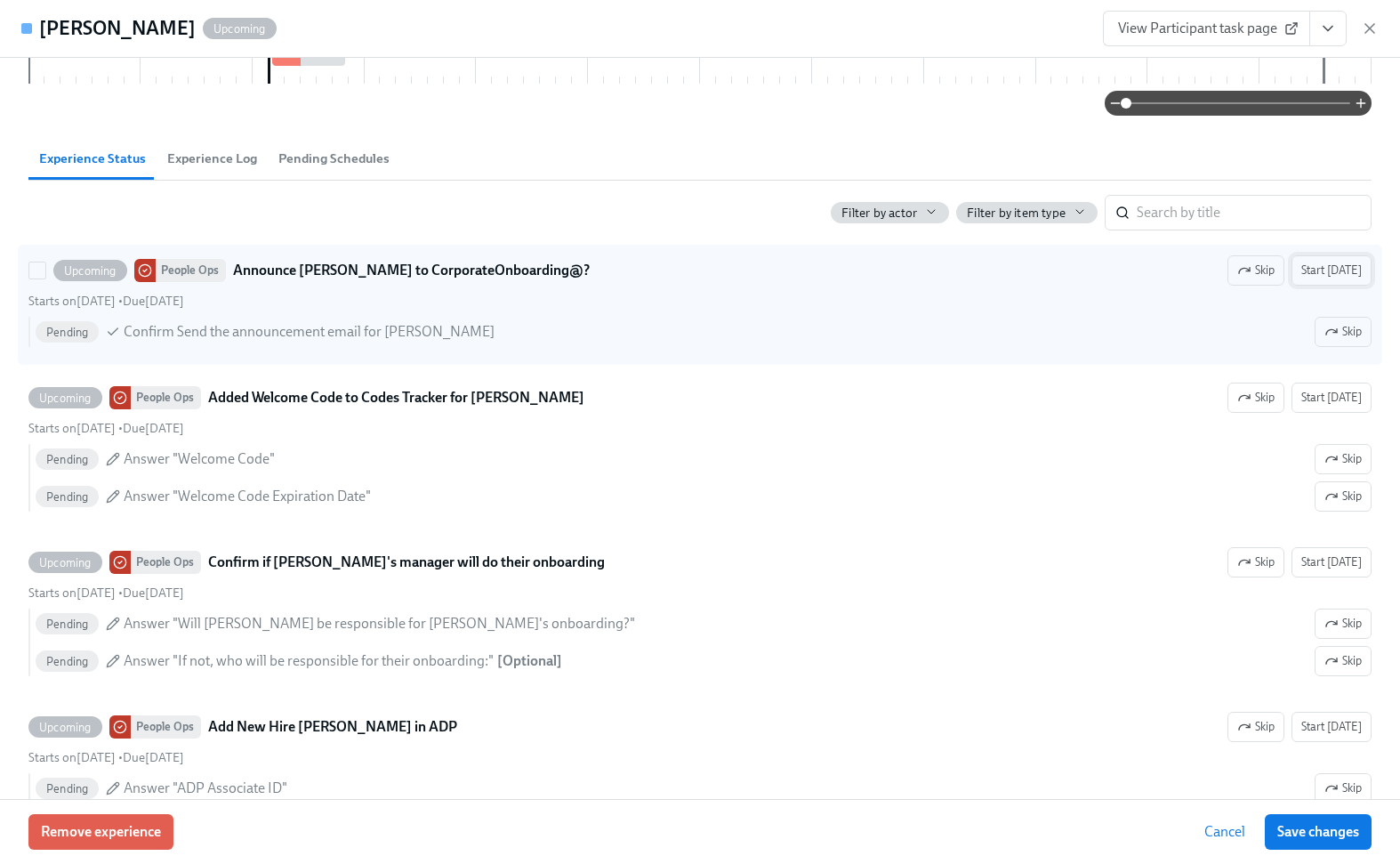
scroll to position [603, 0]
click at [1345, 265] on span "Start today" at bounding box center [1331, 271] width 61 height 18
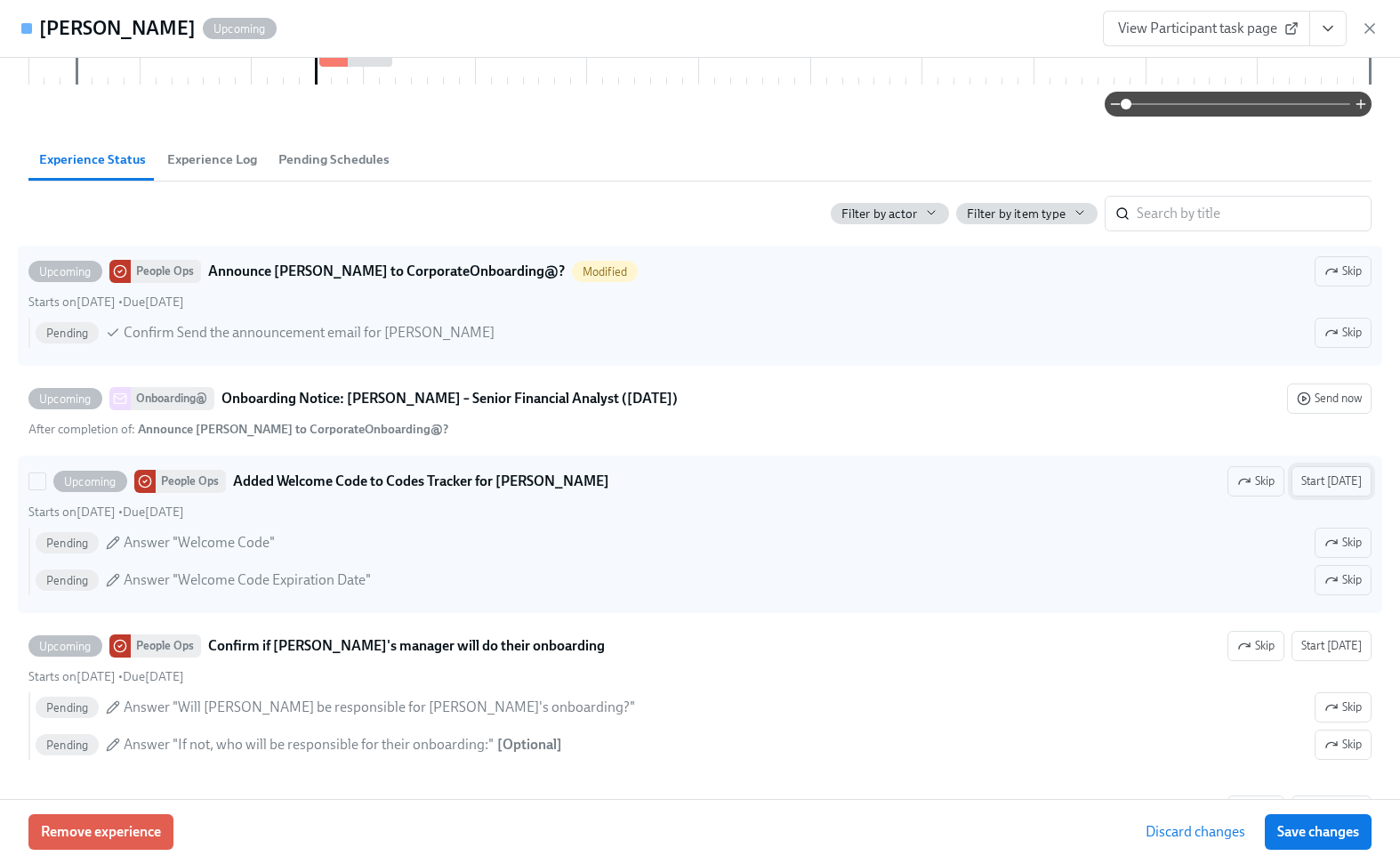
click at [1338, 483] on span "Start today" at bounding box center [1331, 481] width 61 height 18
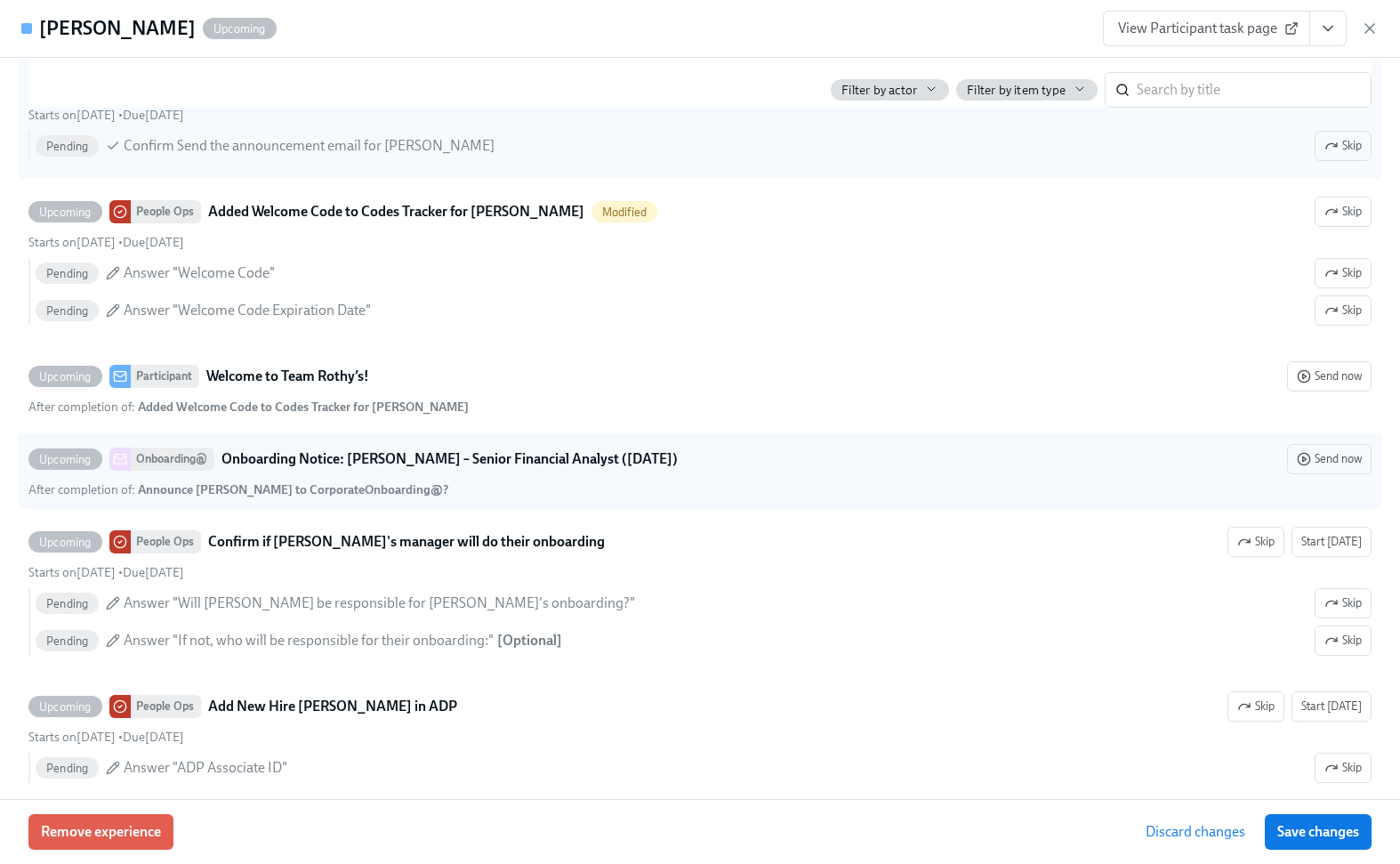
scroll to position [791, 0]
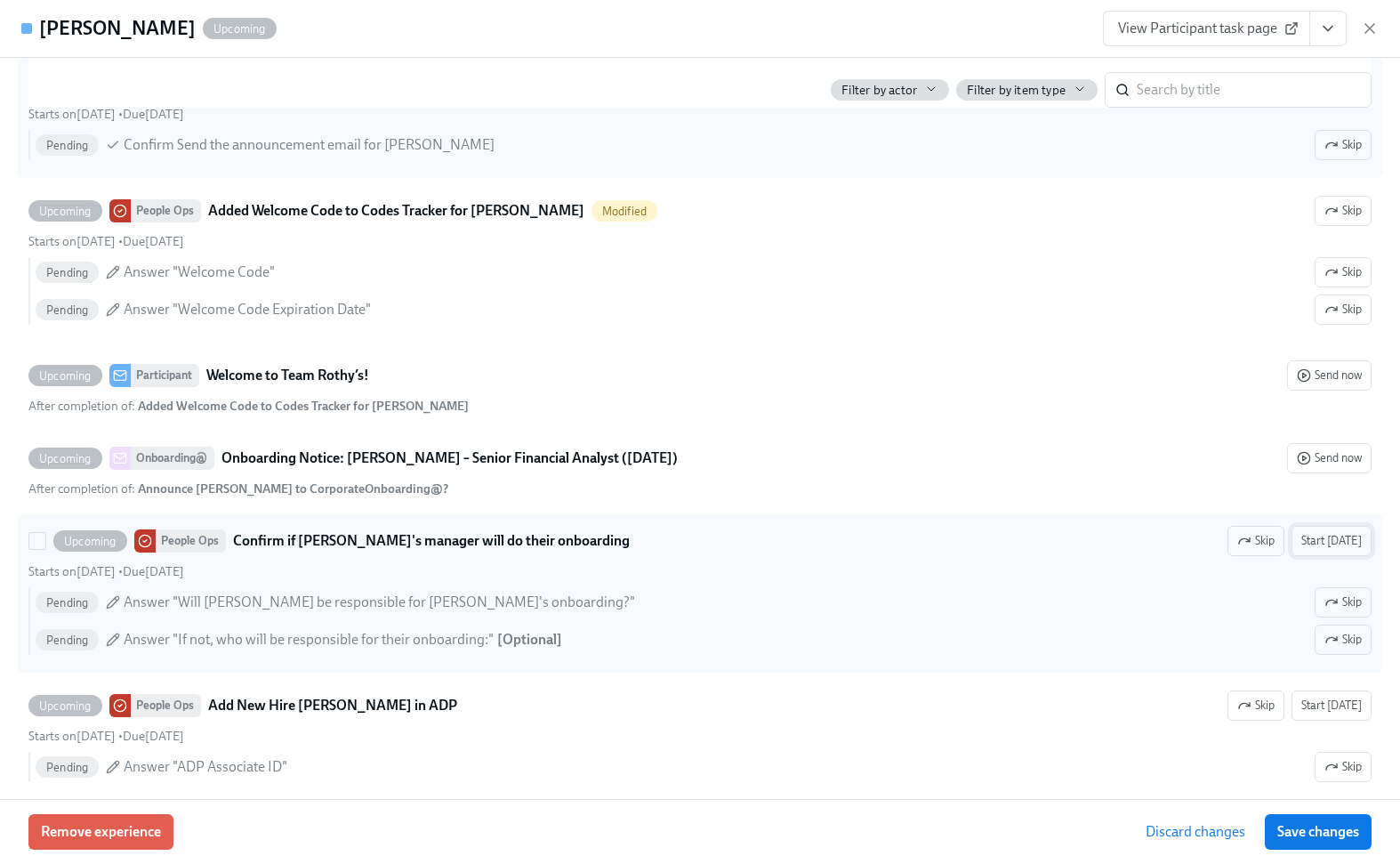
click at [1337, 538] on span "Start today" at bounding box center [1331, 541] width 61 height 18
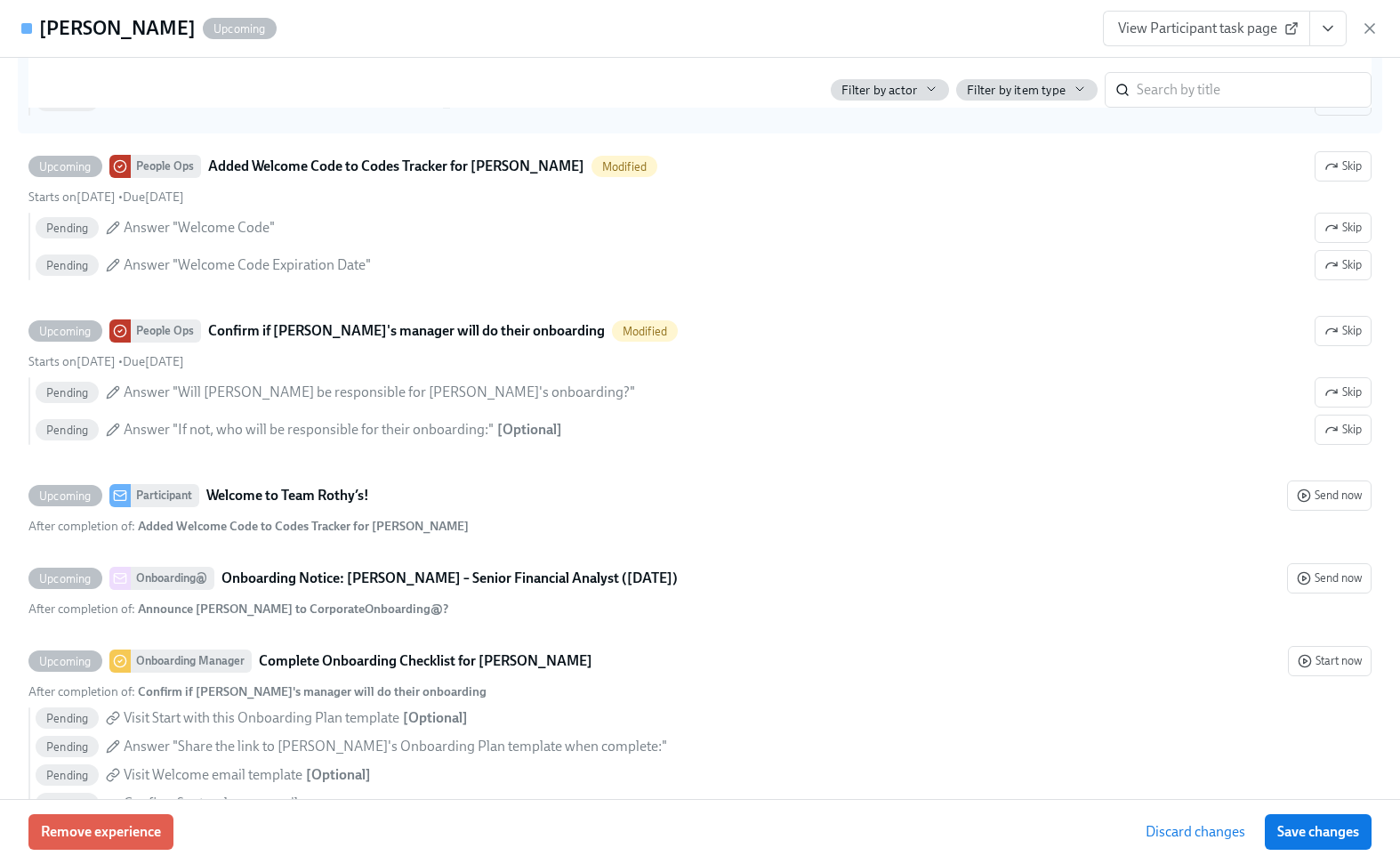
scroll to position [844, 0]
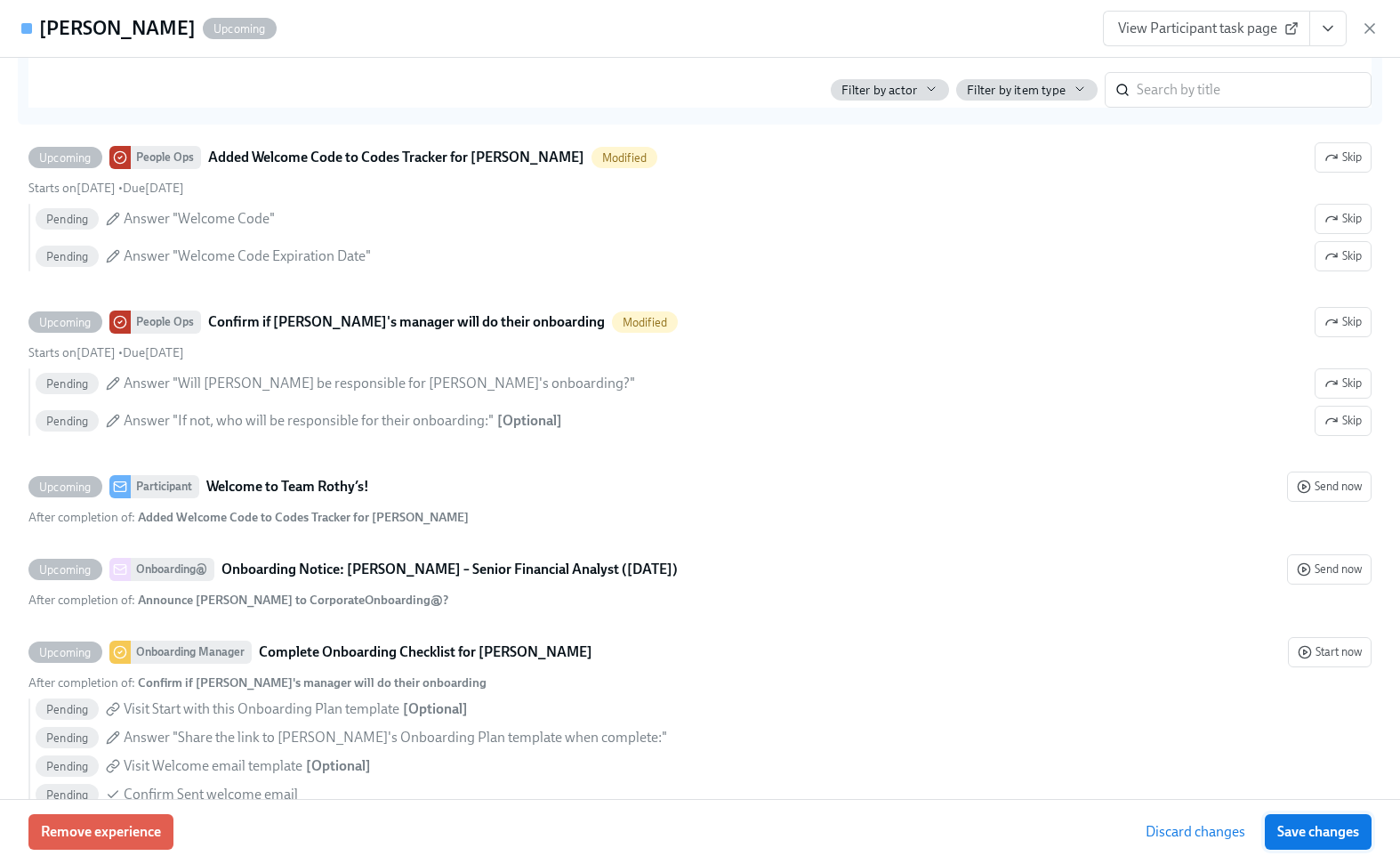
click at [1324, 833] on span "Save changes" at bounding box center [1318, 832] width 82 height 18
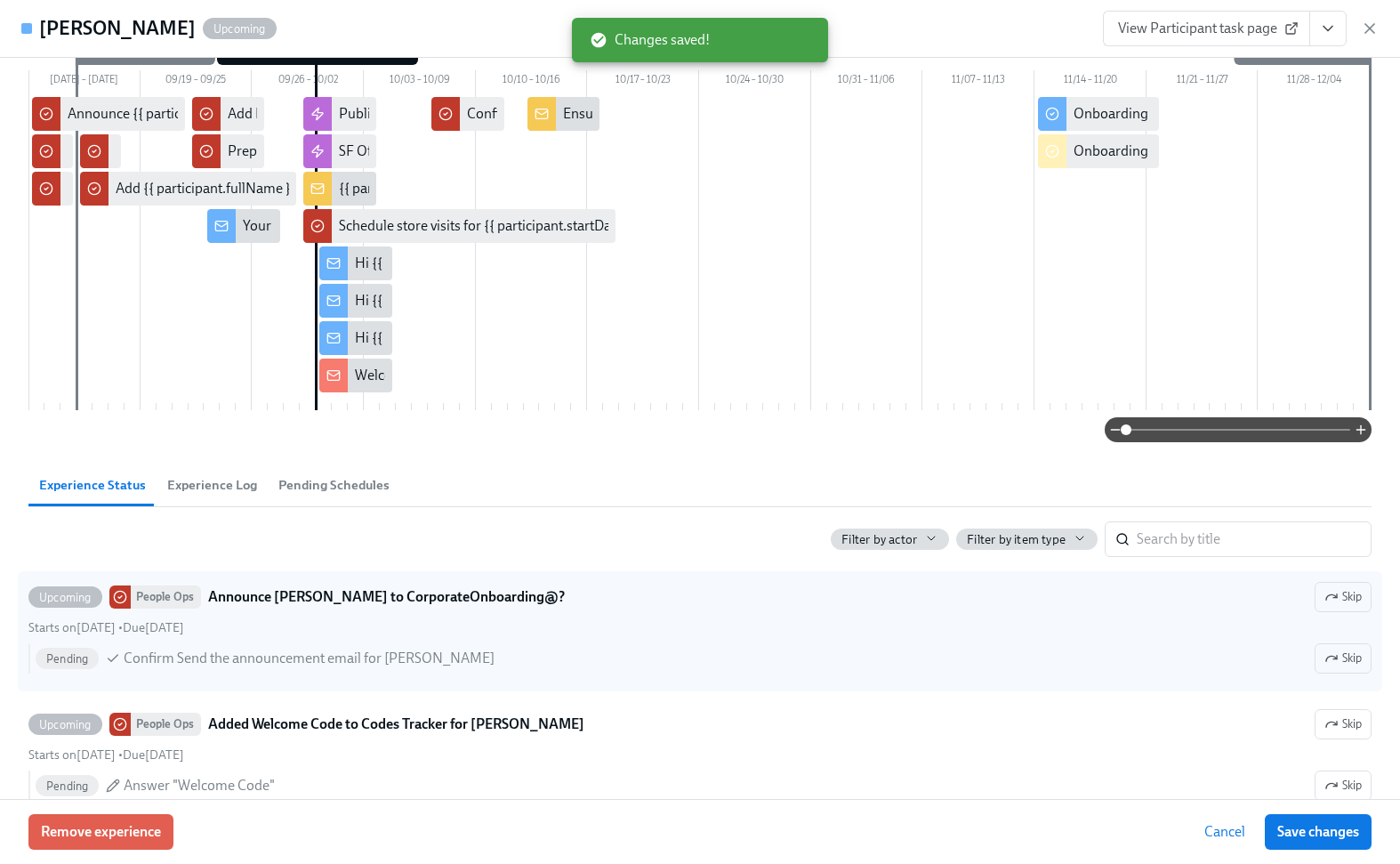
scroll to position [0, 0]
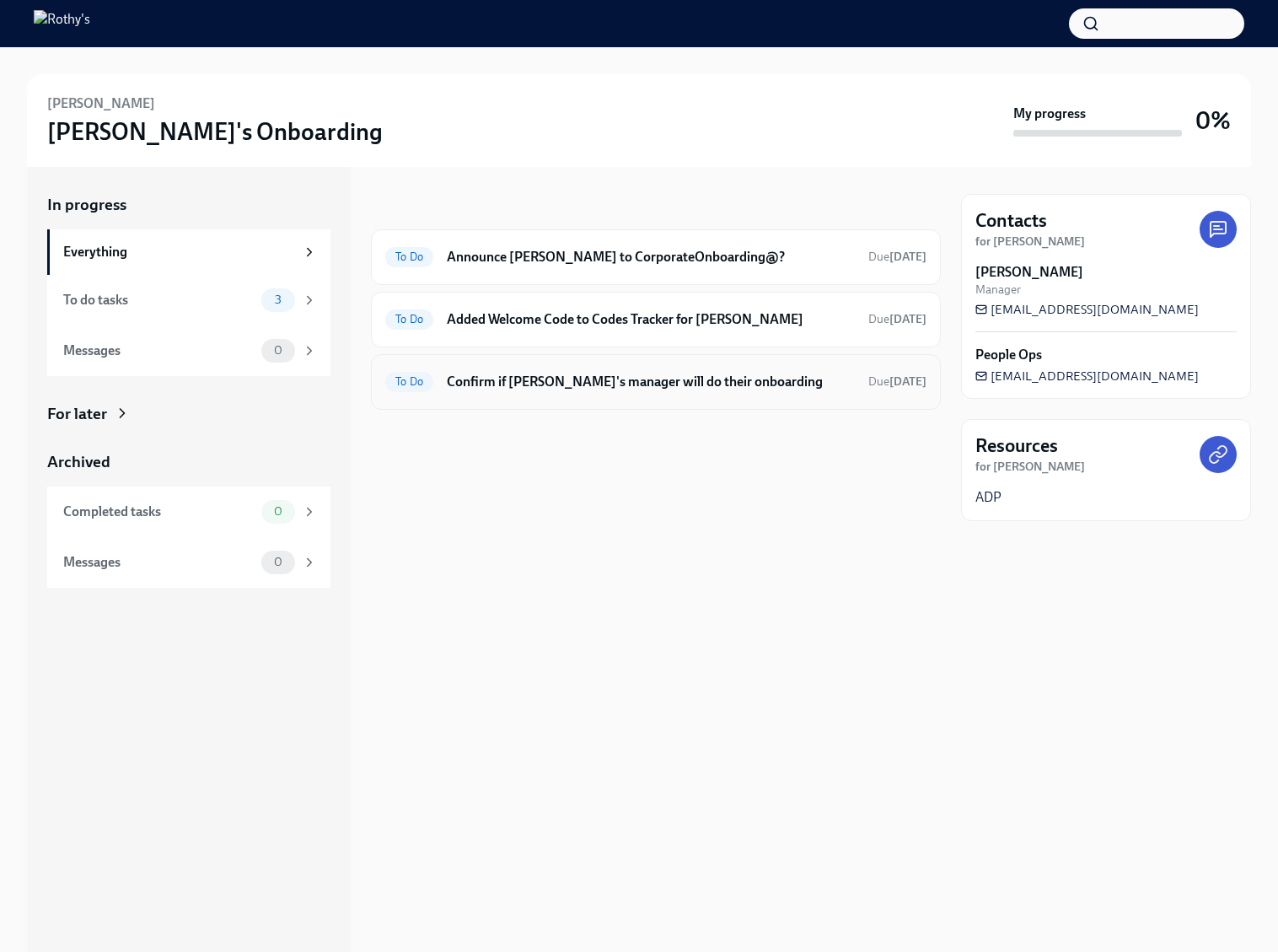
click at [650, 381] on h6 "Confirm if Prajwal Omkar's manager will do their onboarding" at bounding box center [651, 382] width 408 height 19
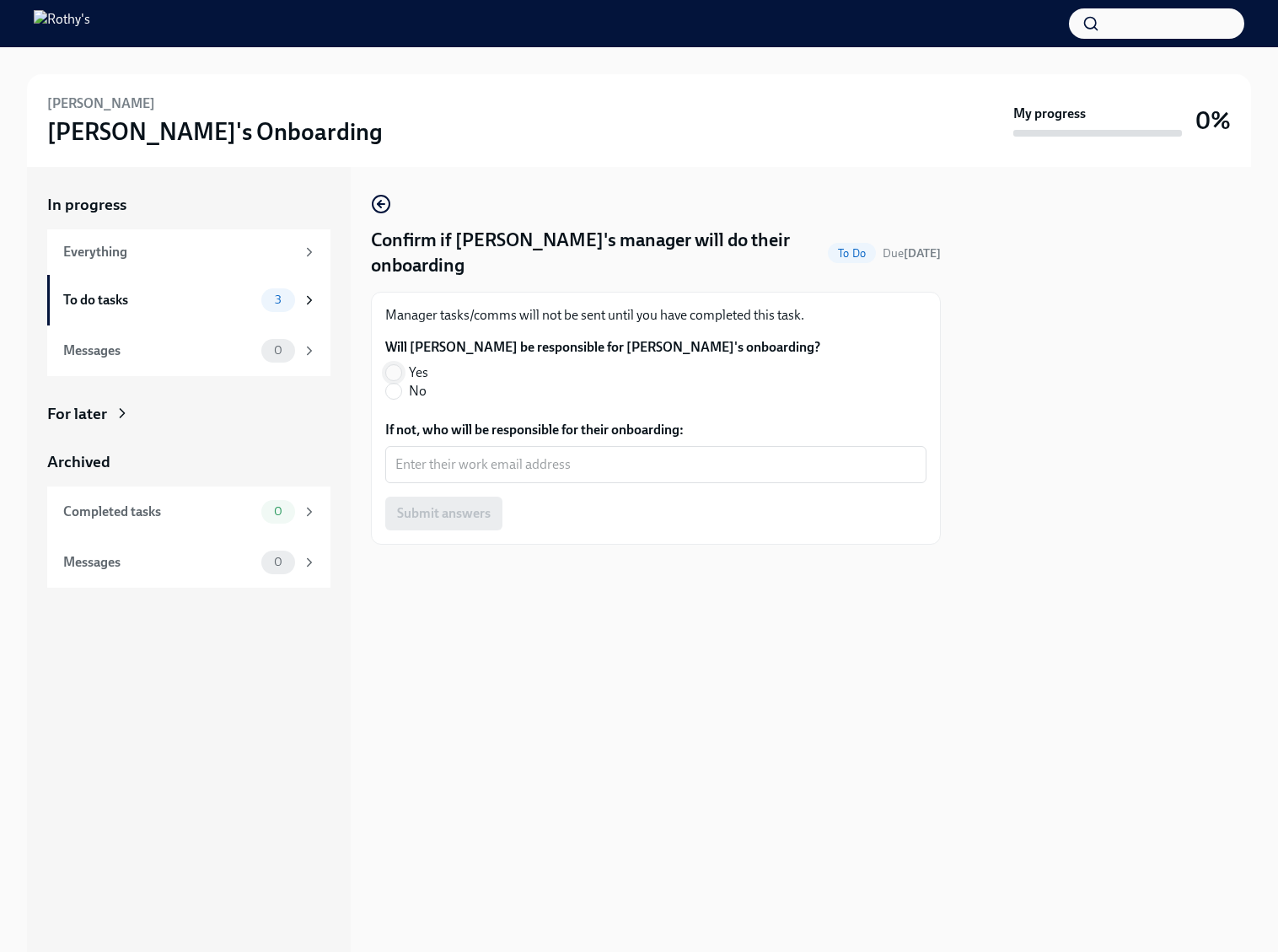
click at [393, 367] on input "Yes" at bounding box center [394, 373] width 15 height 15
radio input "true"
click at [438, 520] on span "Submit answers" at bounding box center [443, 514] width 94 height 17
click at [277, 302] on span "2" at bounding box center [278, 299] width 26 height 13
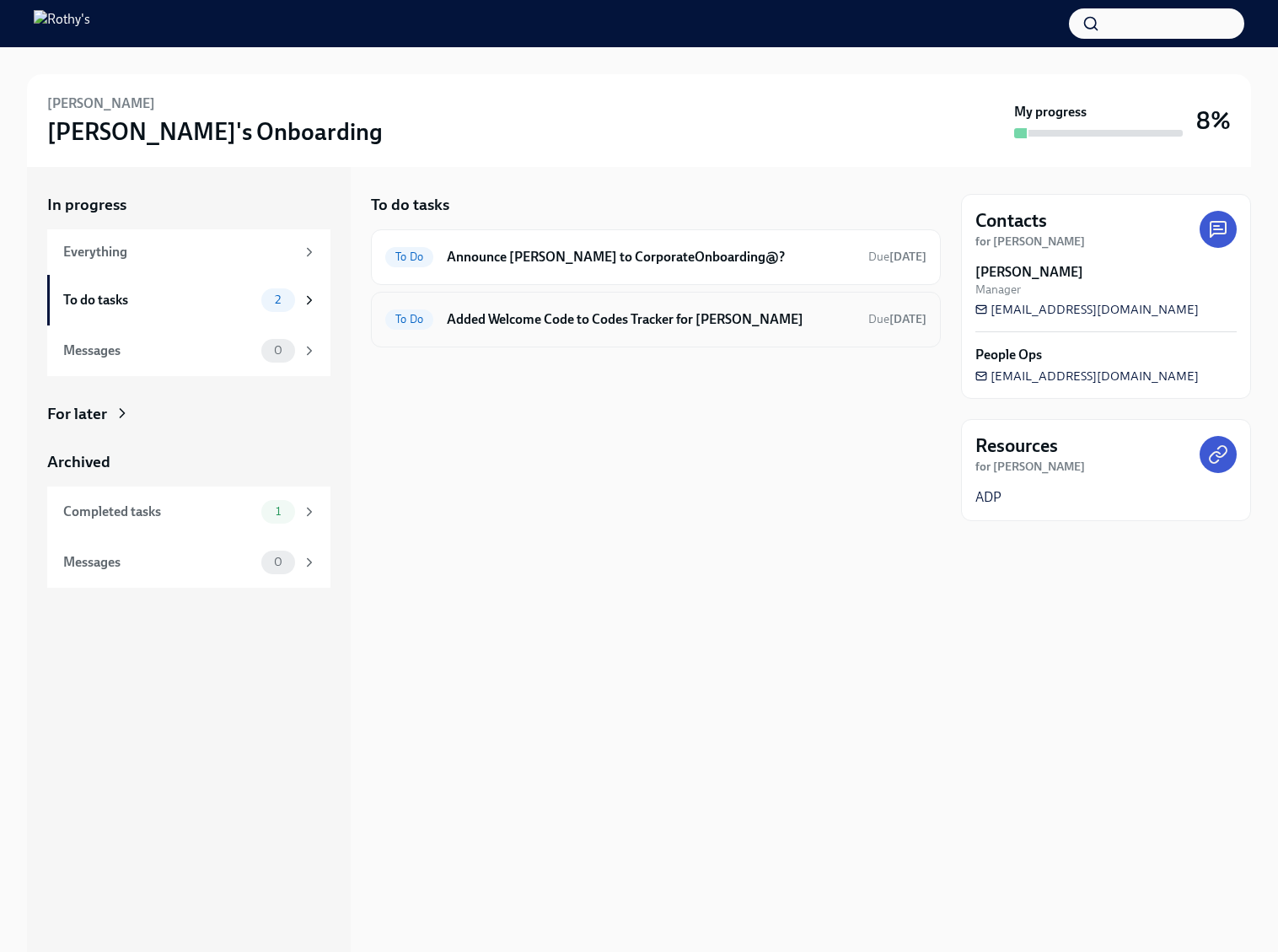
click at [493, 306] on div "To Do Added Welcome Code to Codes Tracker for Prajwal Omkar Due in 2 days" at bounding box center [656, 319] width 541 height 27
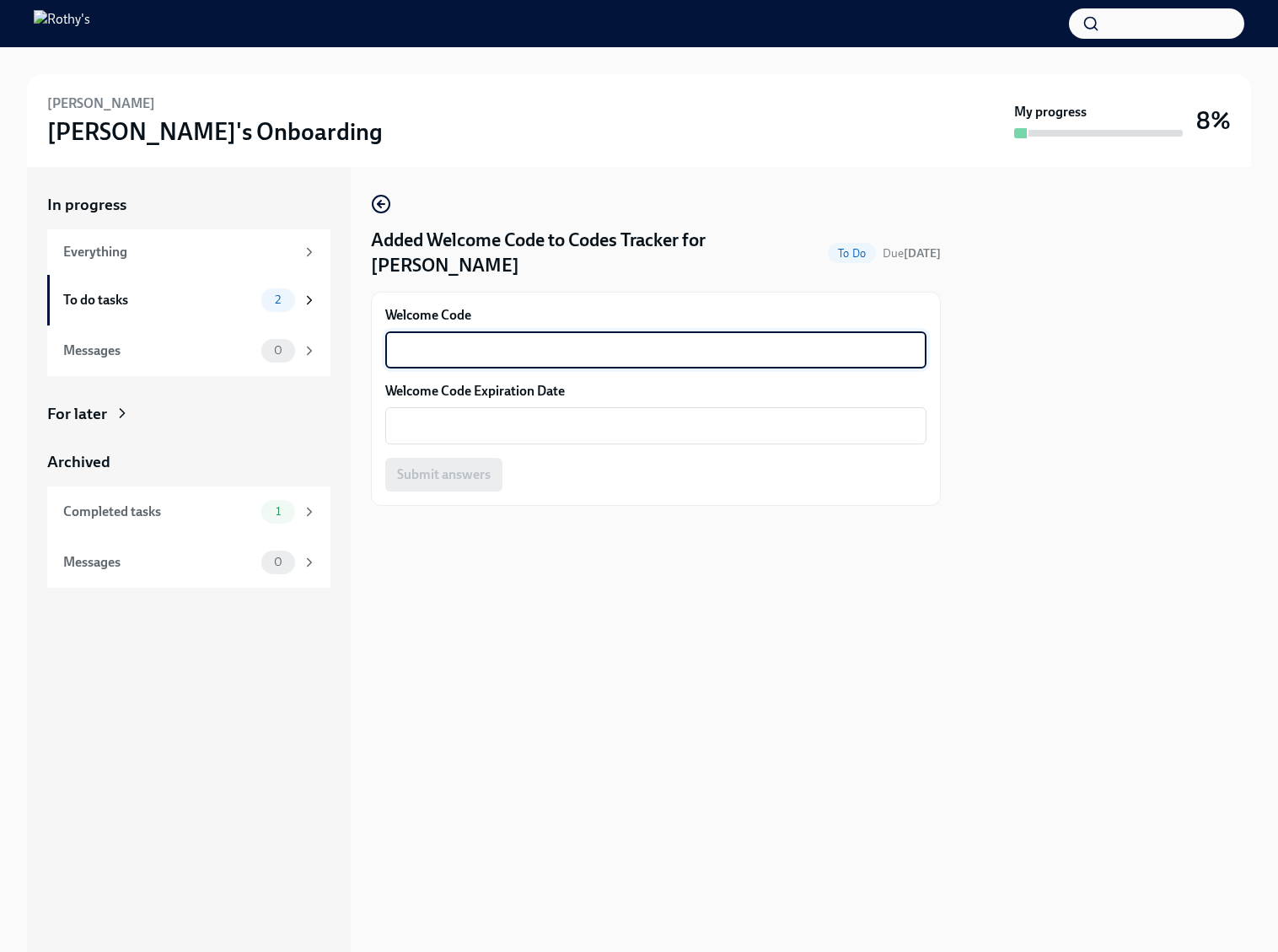
click at [465, 342] on textarea "Welcome Code" at bounding box center [656, 350] width 521 height 21
paste textarea "E-FFW-76KHX7ZXPH6"
type textarea "E-FFW-76KHX7ZXPH6"
click at [452, 425] on textarea "Welcome Code Expiration Date" at bounding box center [656, 426] width 521 height 21
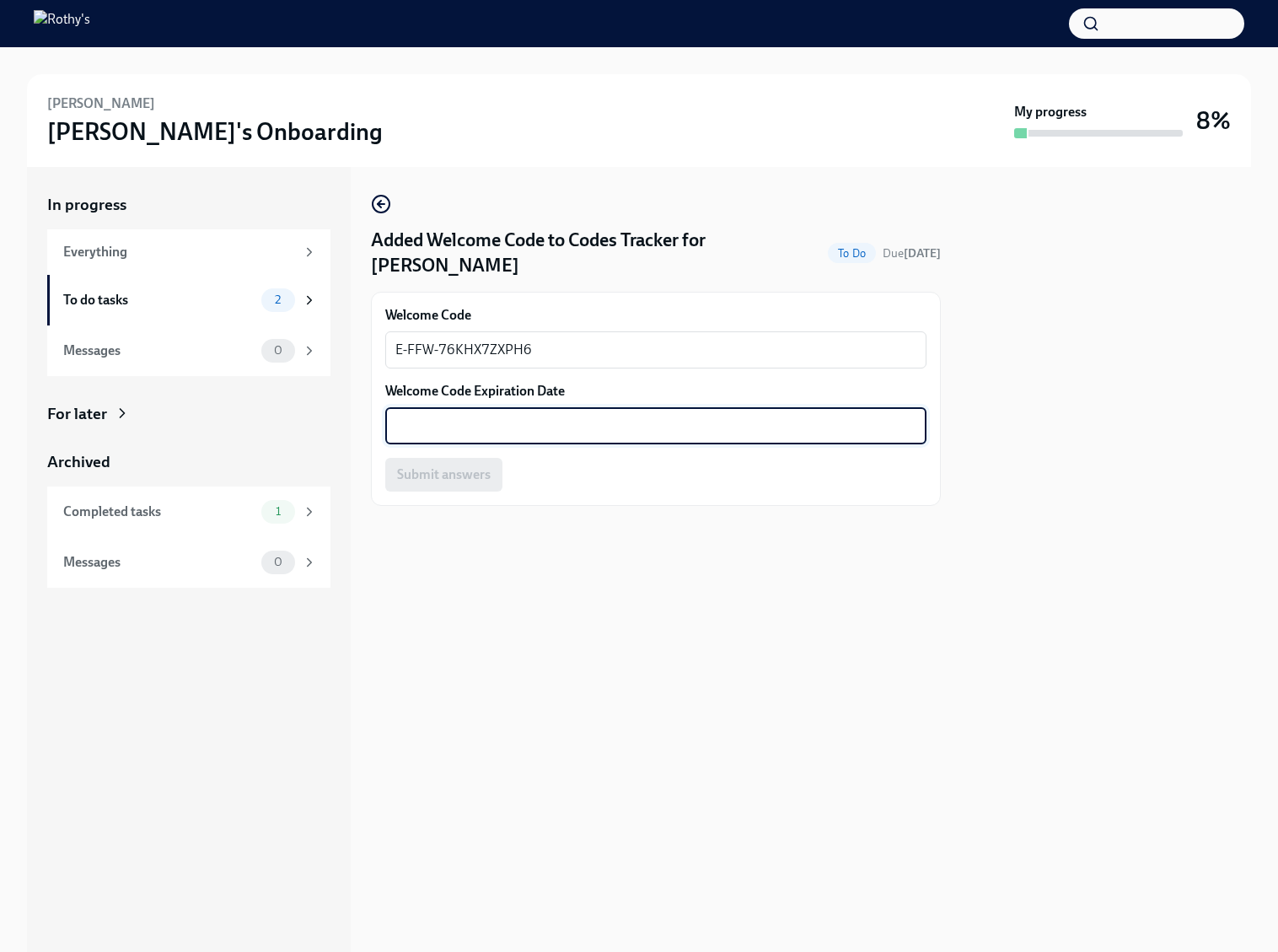
paste textarea "'December 31, 2025"
click at [399, 424] on textarea "'December 31, 2025" at bounding box center [656, 426] width 521 height 21
type textarea "December 31, 2025"
click at [453, 469] on span "Submit answers" at bounding box center [443, 475] width 94 height 17
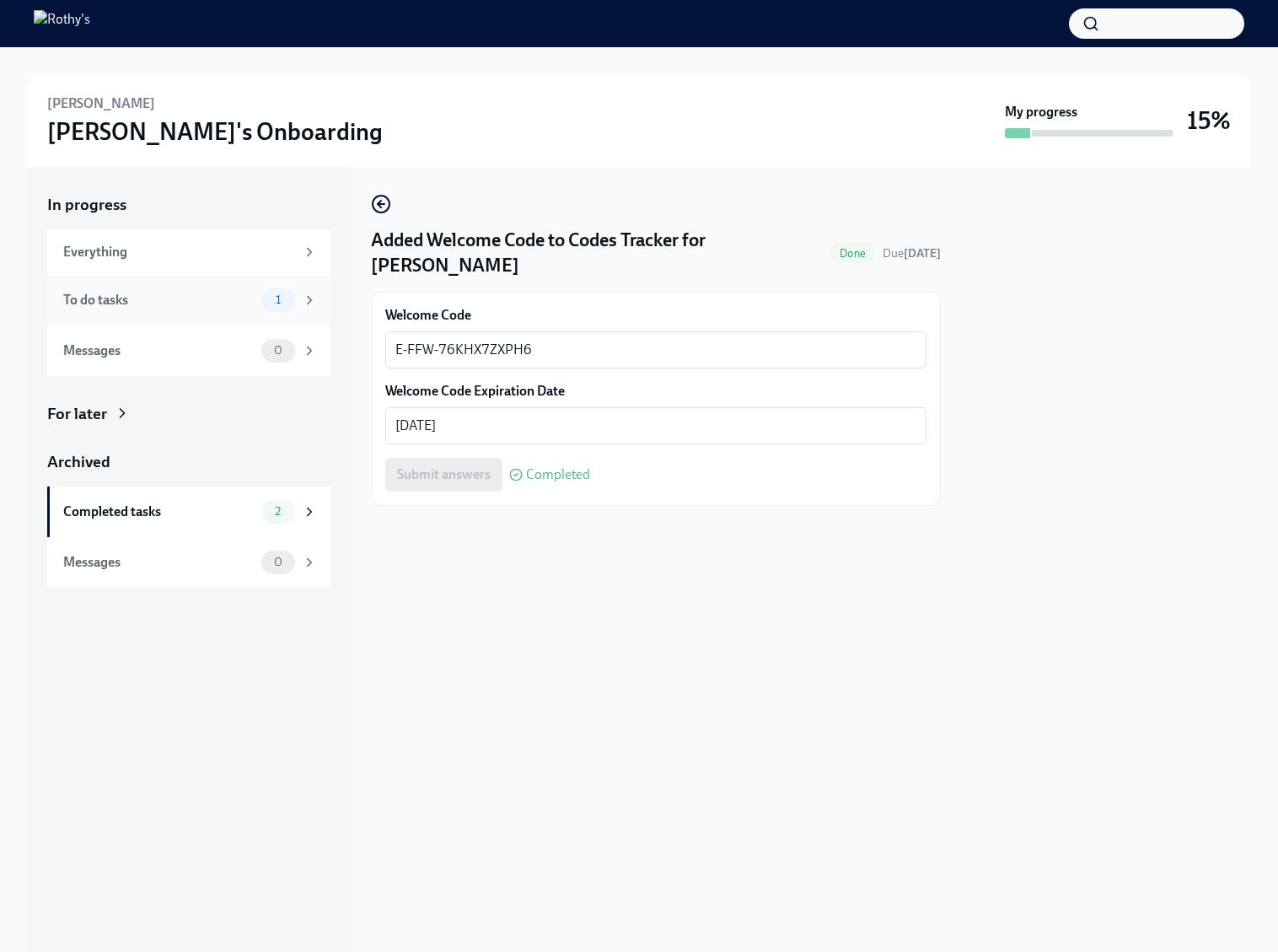
click at [241, 304] on div "To do tasks" at bounding box center [159, 300] width 192 height 19
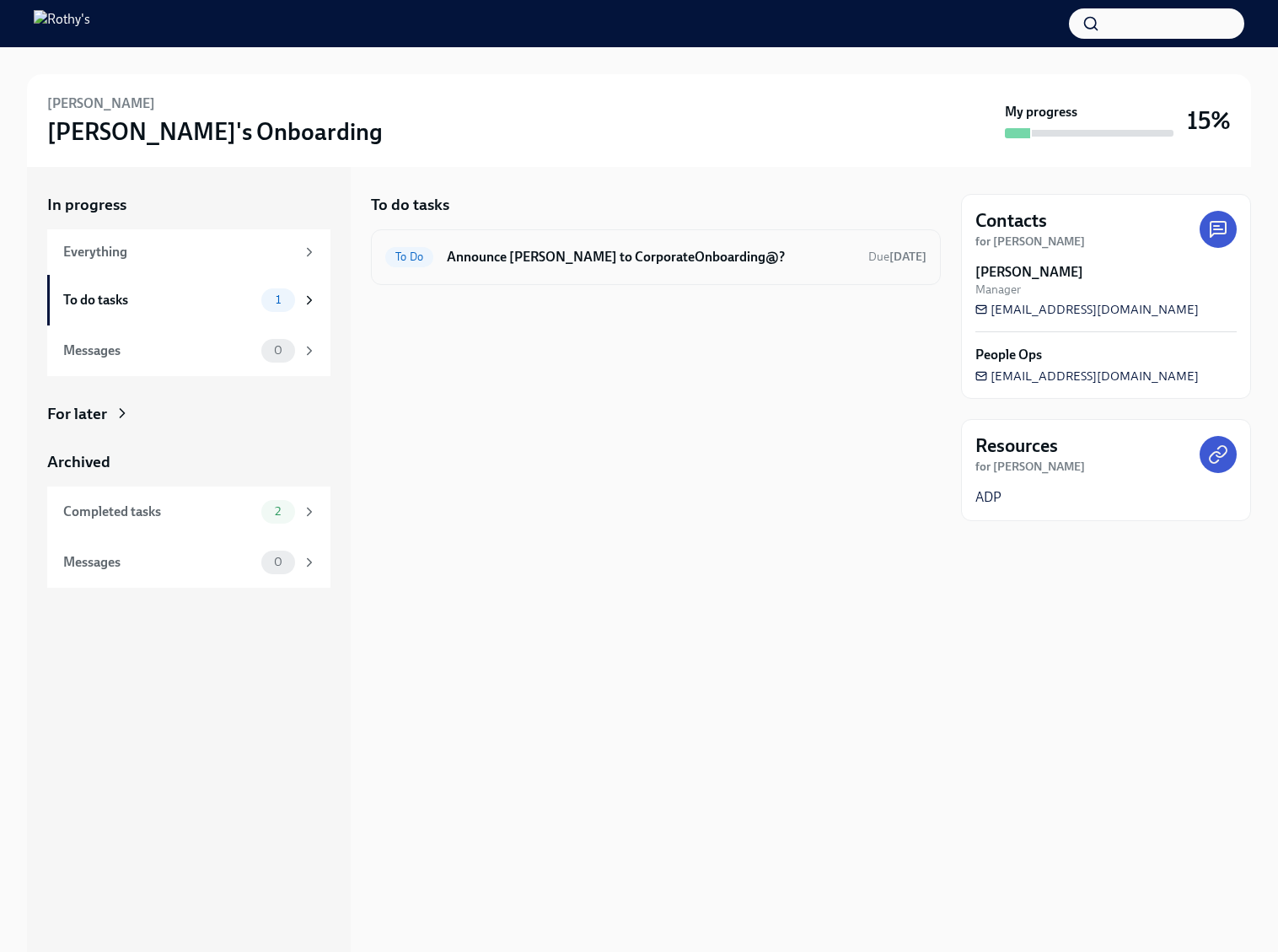
click at [501, 260] on h6 "Announce [PERSON_NAME] to CorporateOnboarding@?" at bounding box center [651, 257] width 408 height 19
